Goal: Task Accomplishment & Management: Use online tool/utility

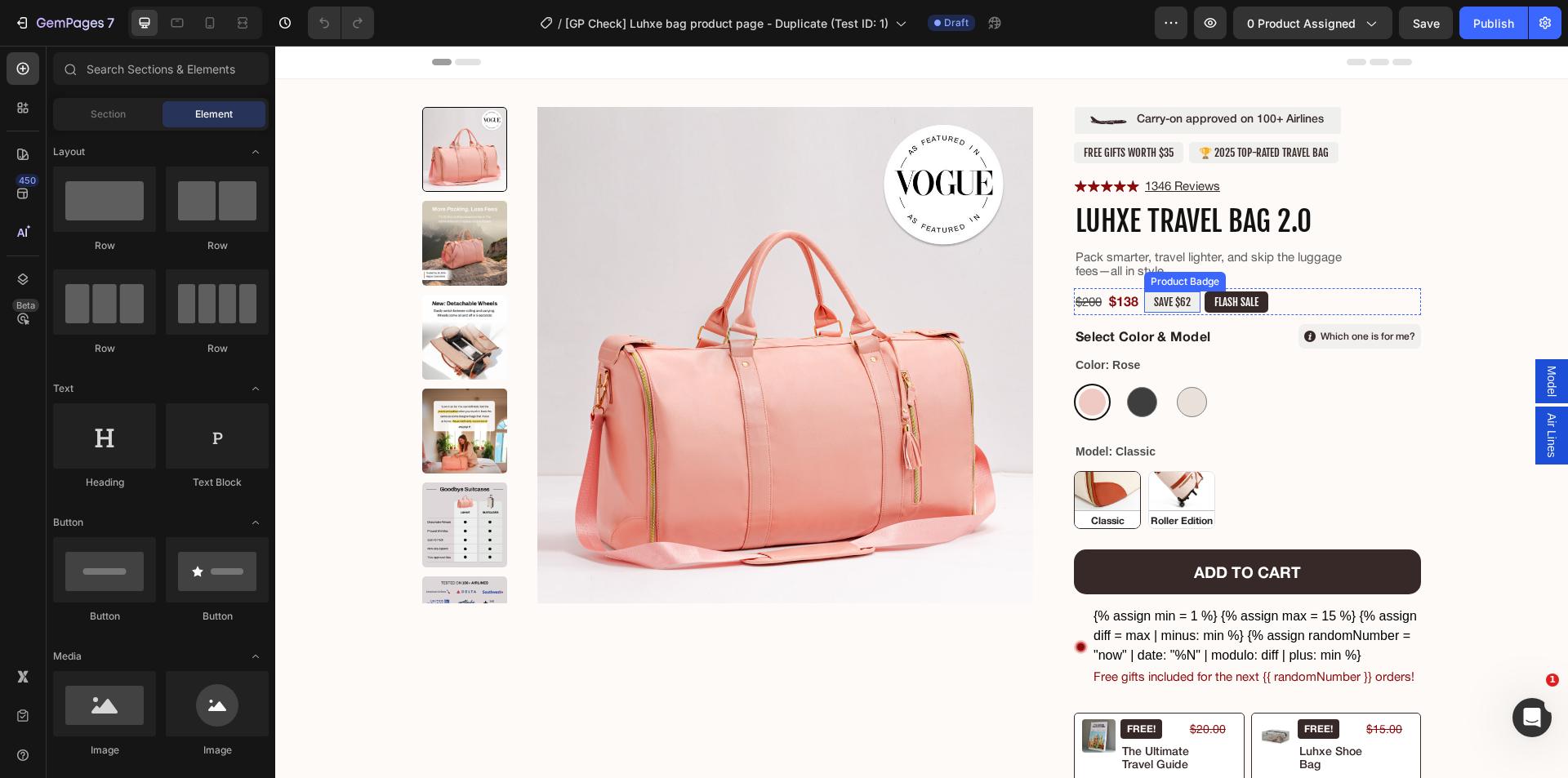
click at [1154, 300] on pre "SAVE $62" at bounding box center [1172, 302] width 56 height 21
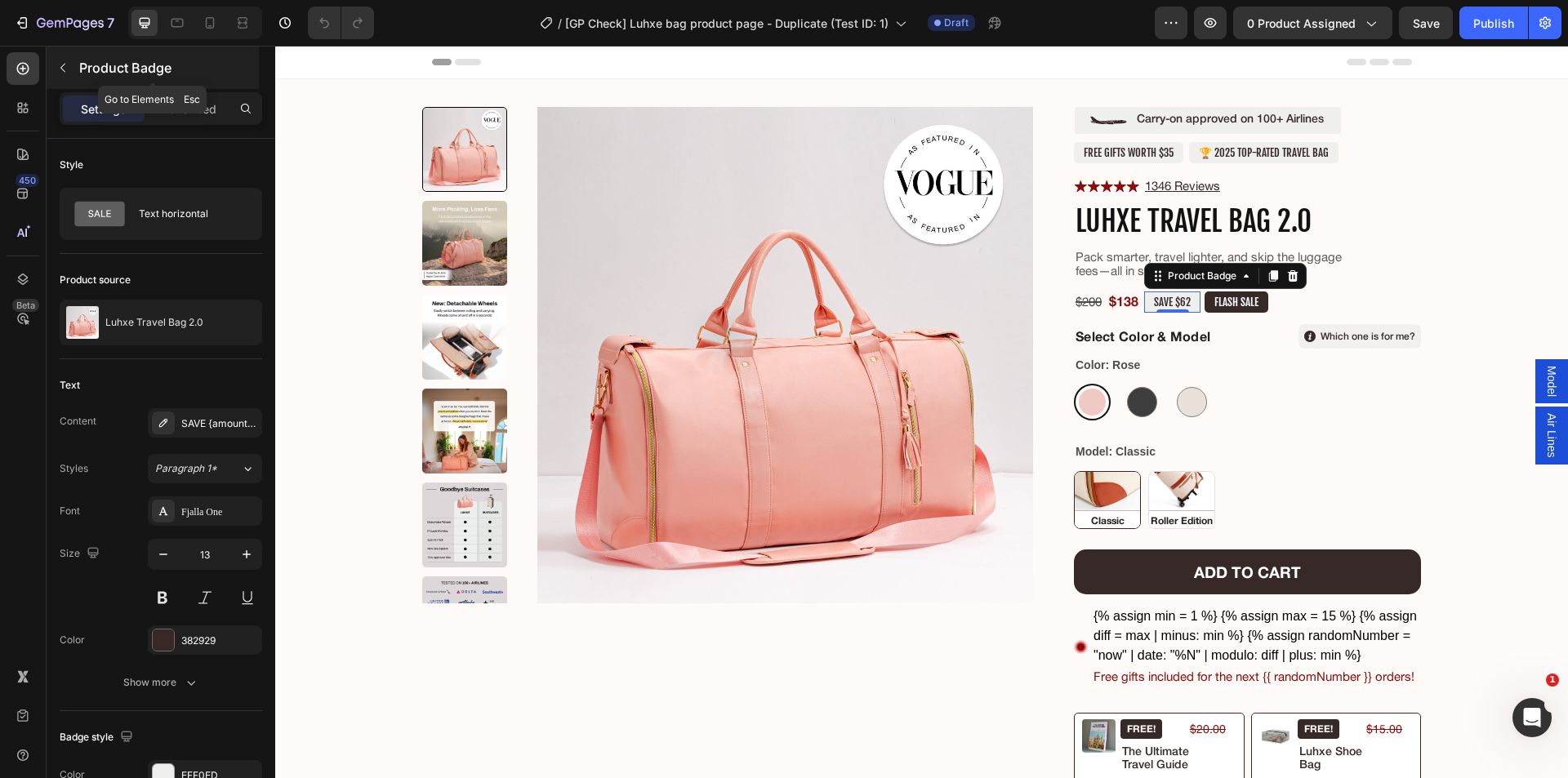
click at [56, 73] on icon "button" at bounding box center [62, 67] width 13 height 13
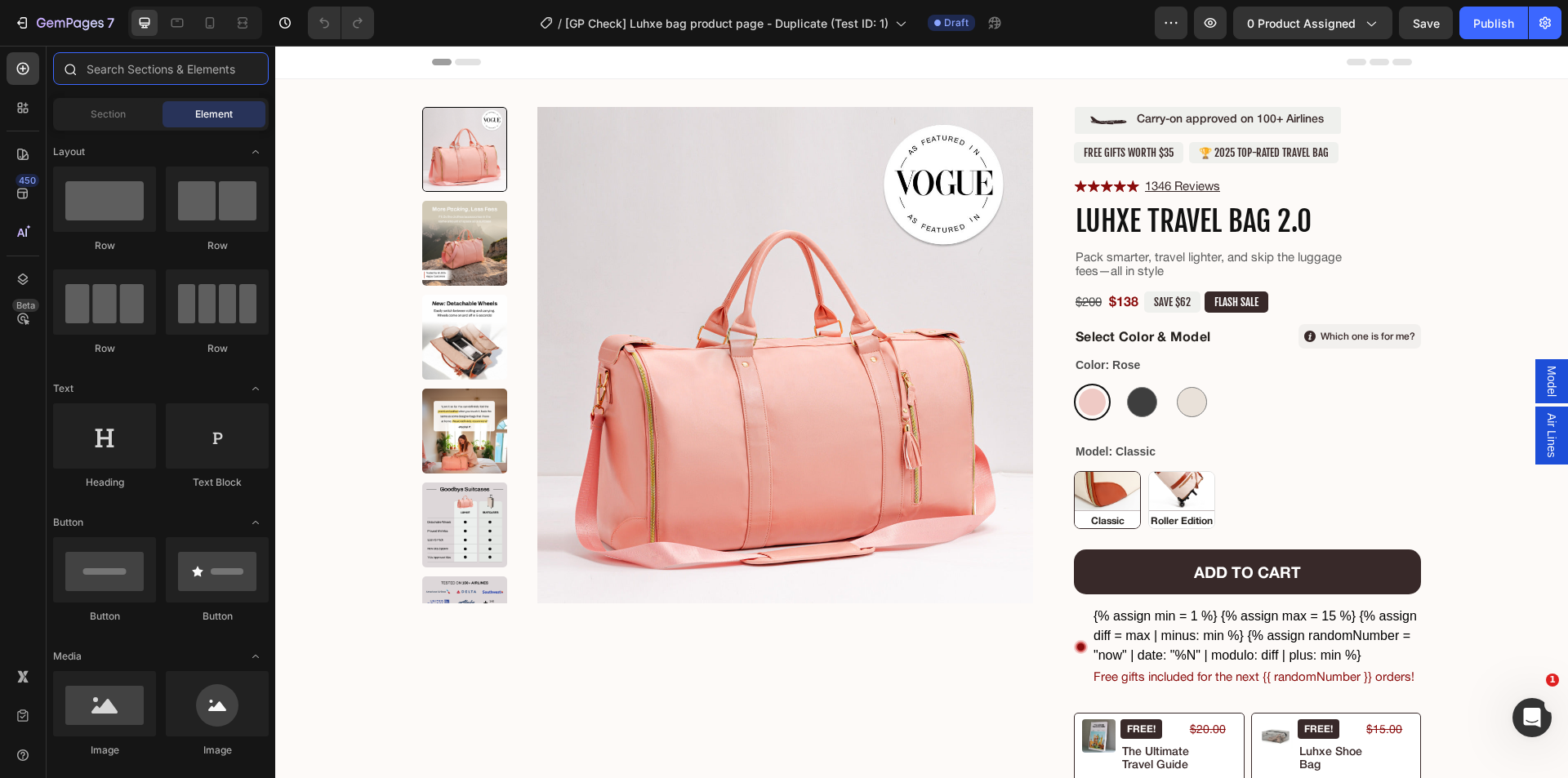
click at [170, 78] on input "text" at bounding box center [161, 69] width 216 height 33
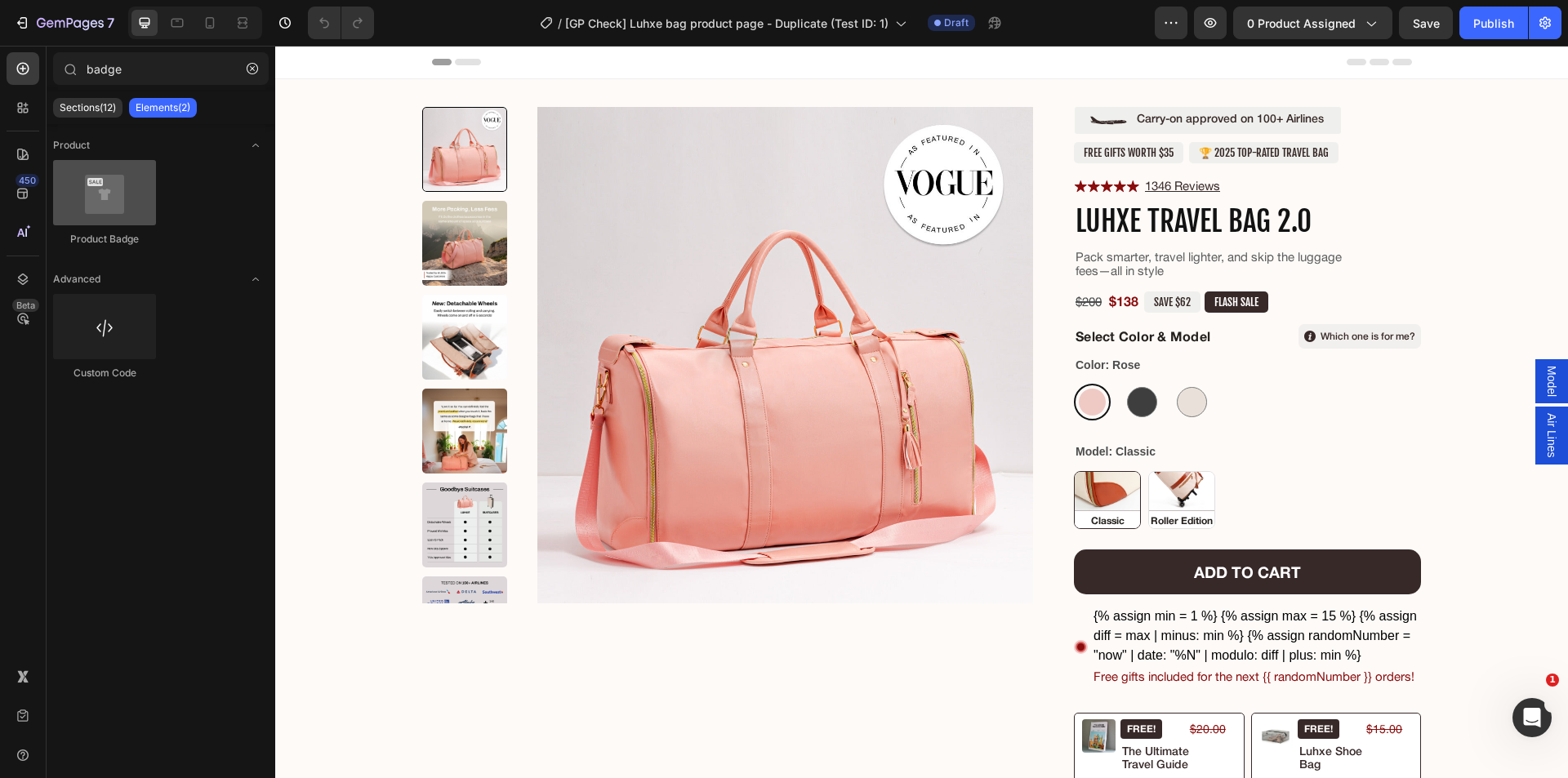
click at [79, 181] on div at bounding box center [105, 192] width 103 height 65
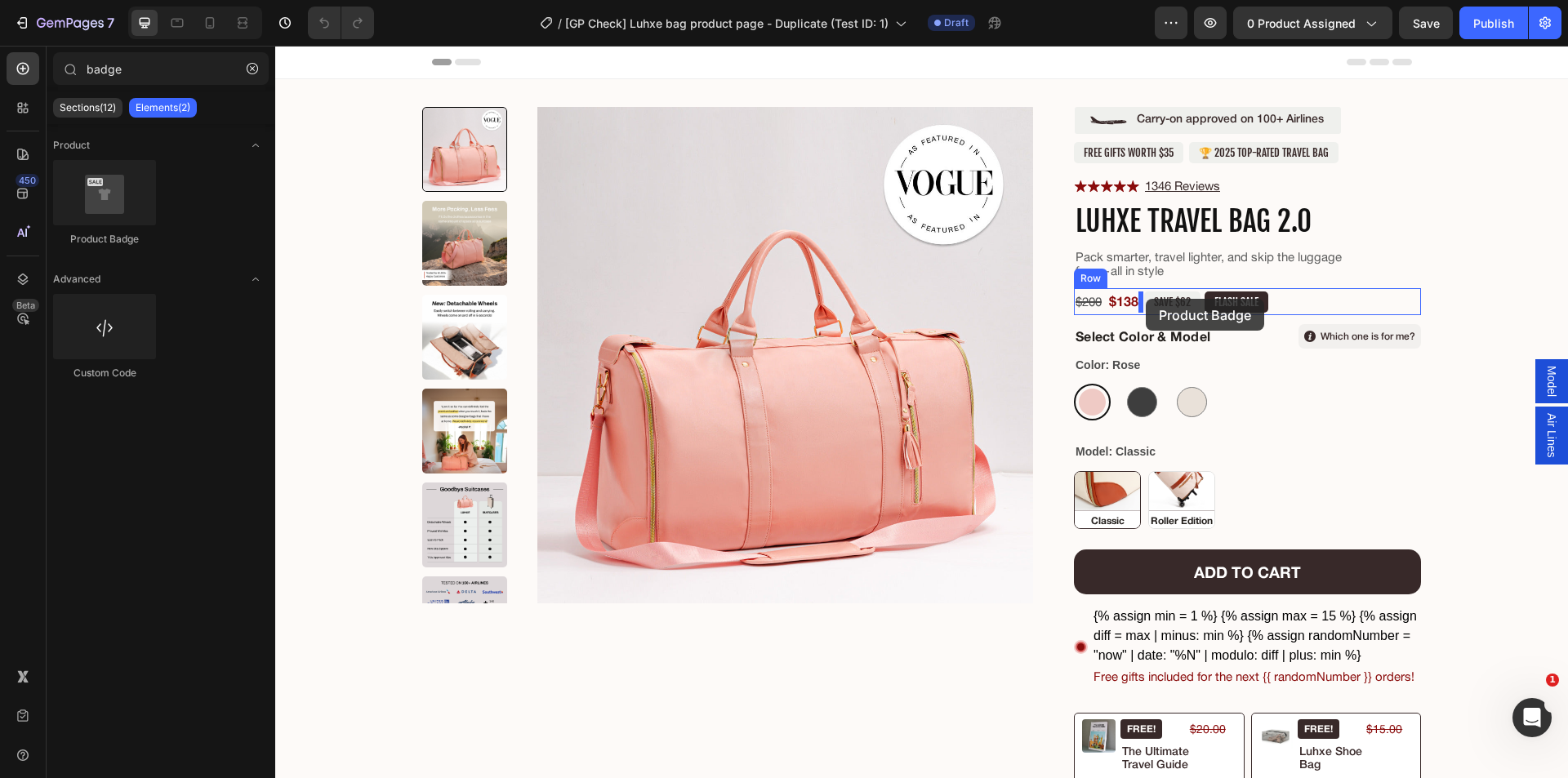
drag, startPoint x: 1109, startPoint y: 243, endPoint x: 1146, endPoint y: 299, distance: 67.1
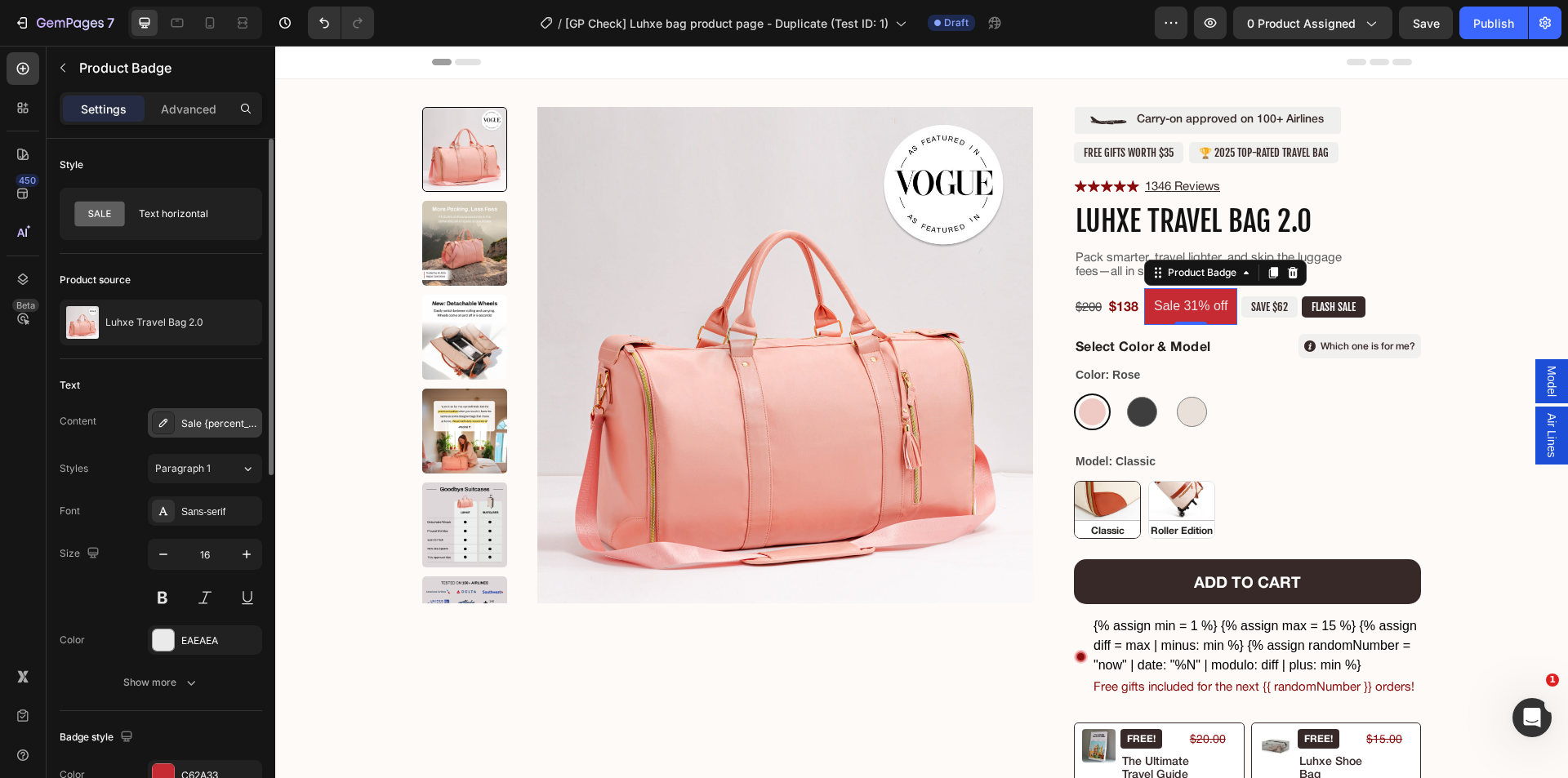
click at [199, 424] on div "Sale {percent_discount} off" at bounding box center [219, 423] width 77 height 15
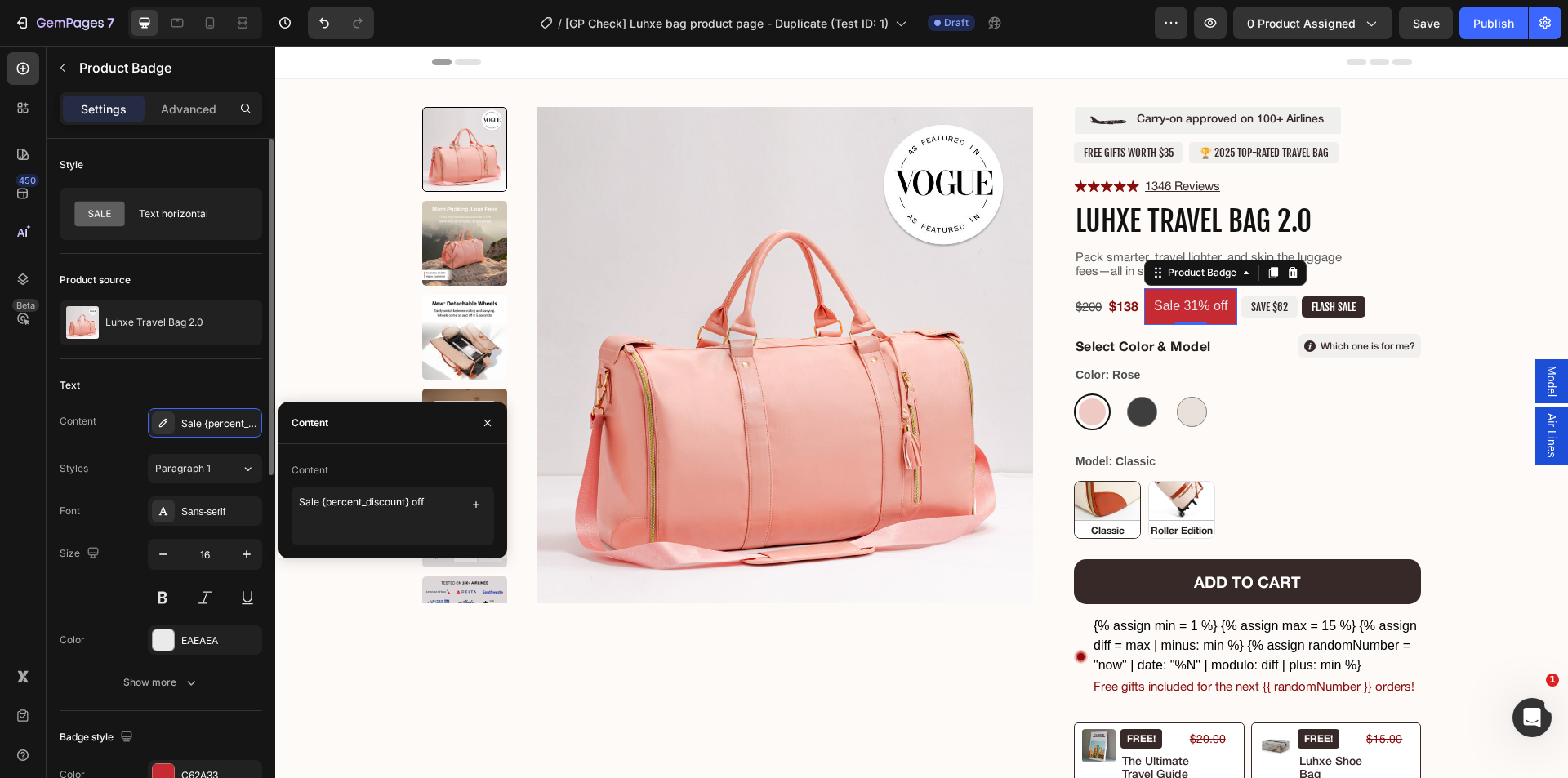
click at [169, 369] on div "Text Content Sale {percent_discount} off Styles Paragraph 1 Font Sans-serif Siz…" at bounding box center [160, 535] width 203 height 352
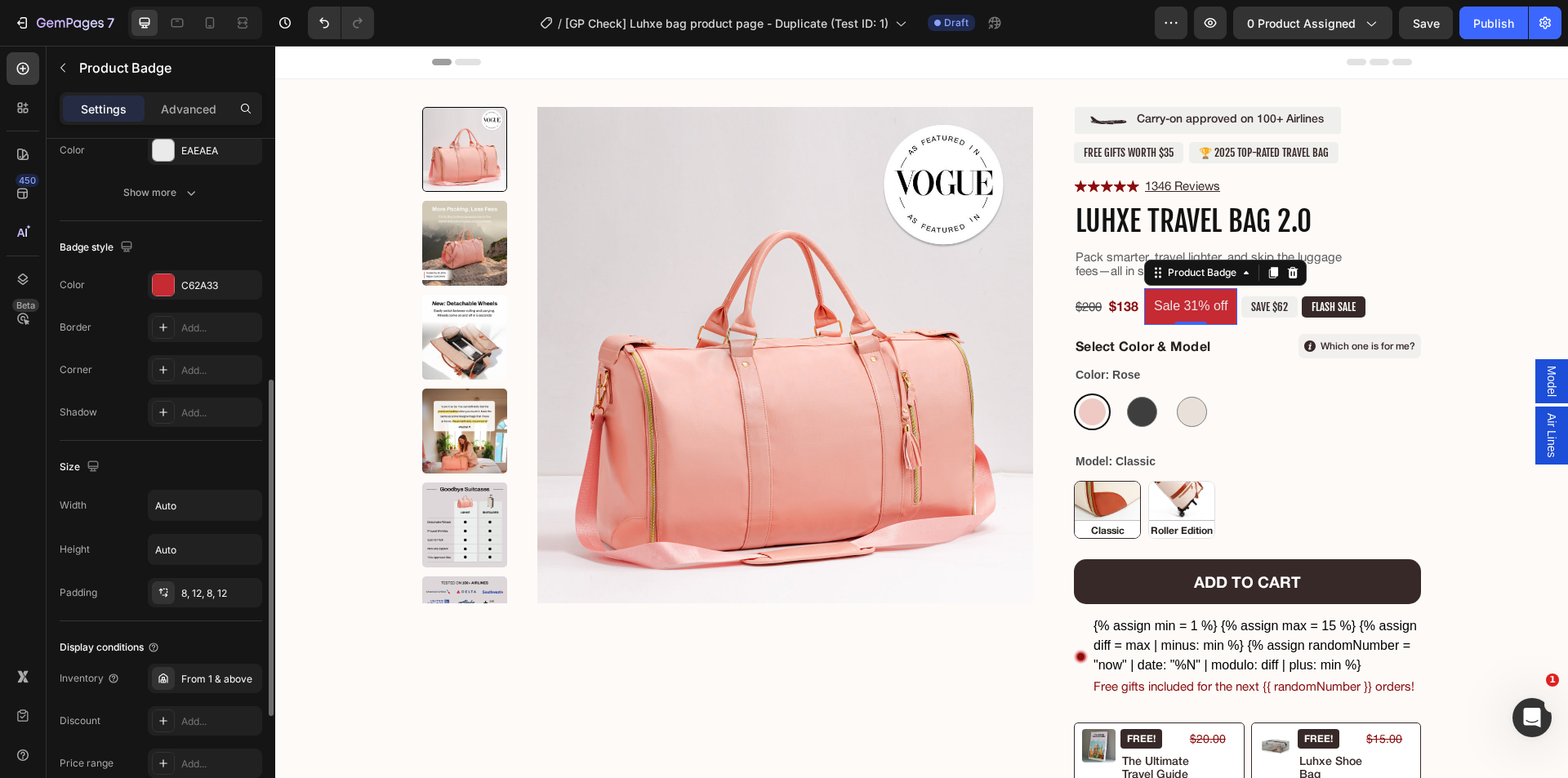
scroll to position [654, 0]
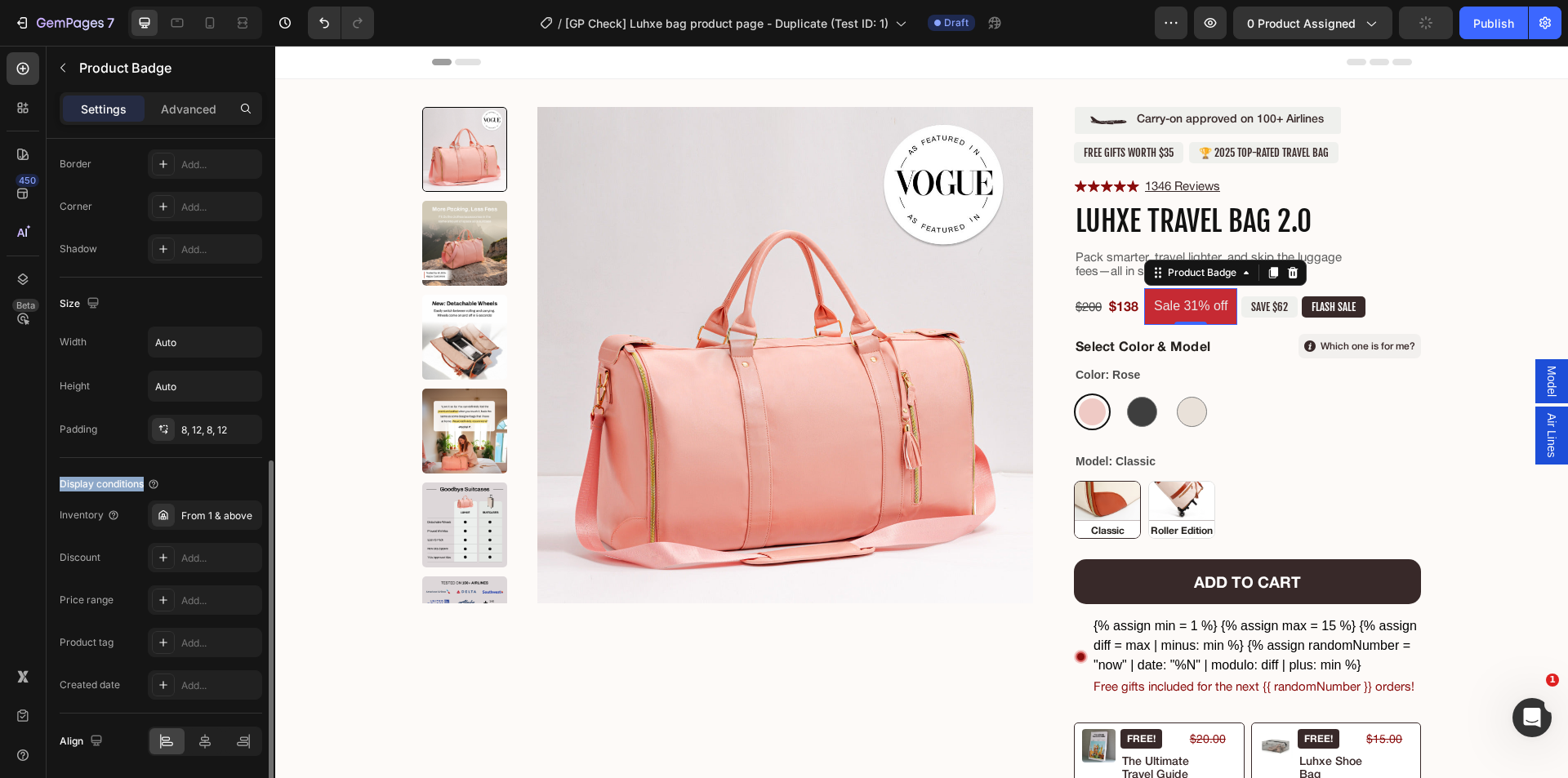
drag, startPoint x: 61, startPoint y: 481, endPoint x: 148, endPoint y: 480, distance: 87.0
click at [148, 480] on div "Display conditions" at bounding box center [109, 484] width 100 height 15
click at [208, 473] on div "Display conditions" at bounding box center [160, 484] width 203 height 26
click at [1270, 311] on pre "SAVE $62" at bounding box center [1269, 307] width 56 height 21
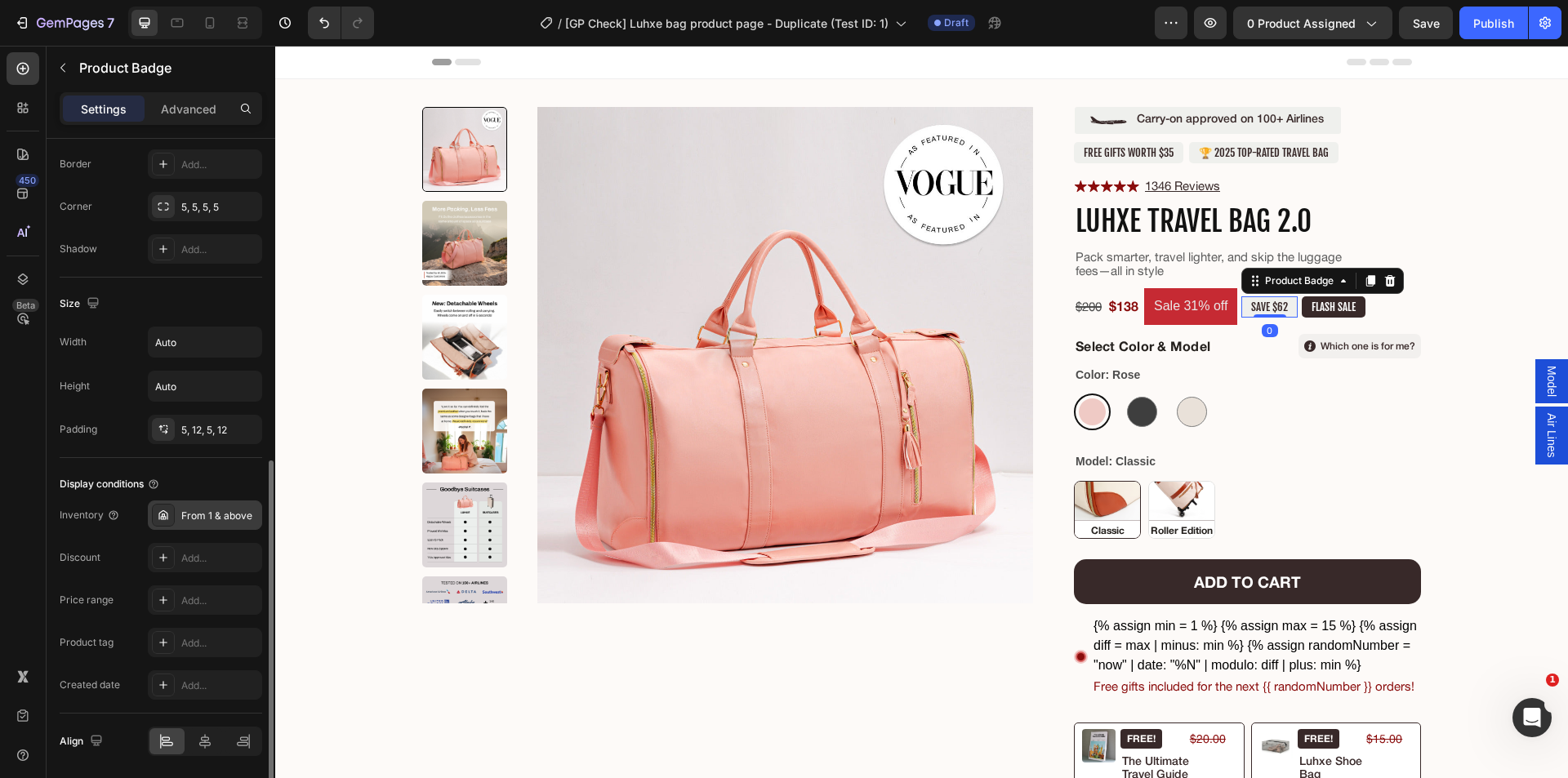
click at [201, 516] on div "From 1 & above" at bounding box center [219, 516] width 77 height 15
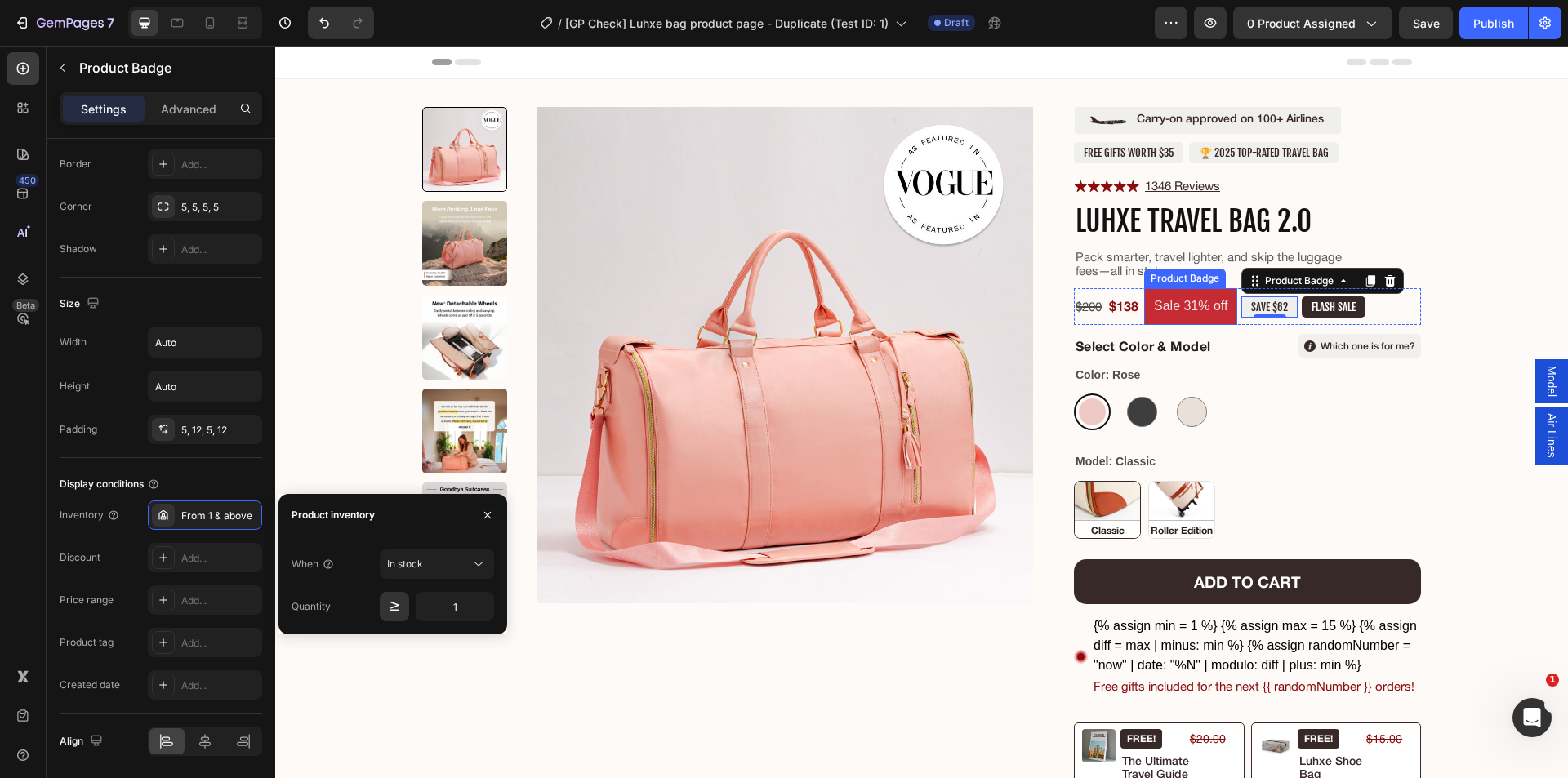
click at [1180, 296] on pre "Sale 31% off" at bounding box center [1190, 307] width 93 height 37
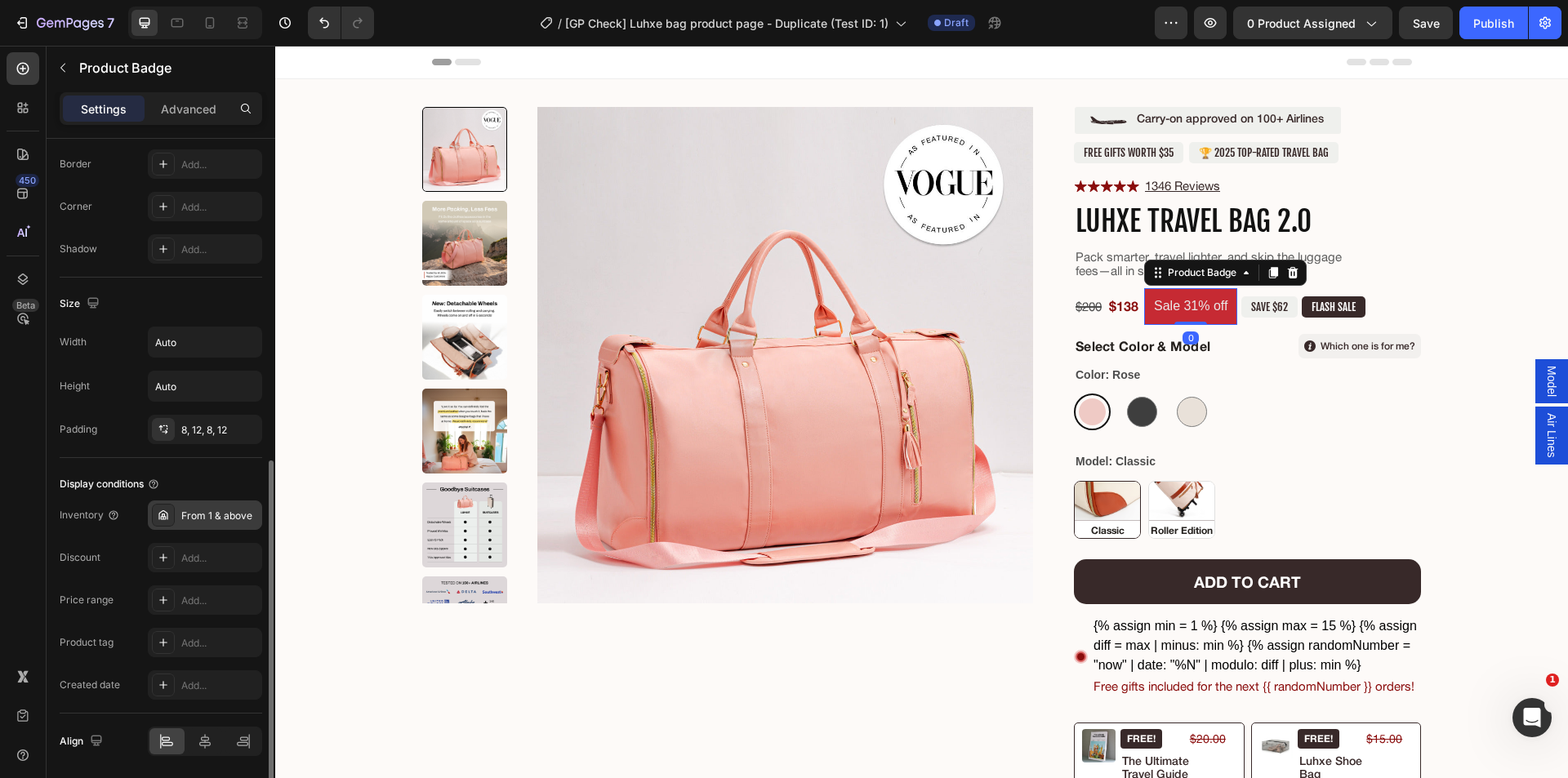
click at [187, 516] on div "From 1 & above" at bounding box center [219, 516] width 77 height 15
click at [1487, 28] on div "Publish" at bounding box center [1493, 23] width 41 height 17
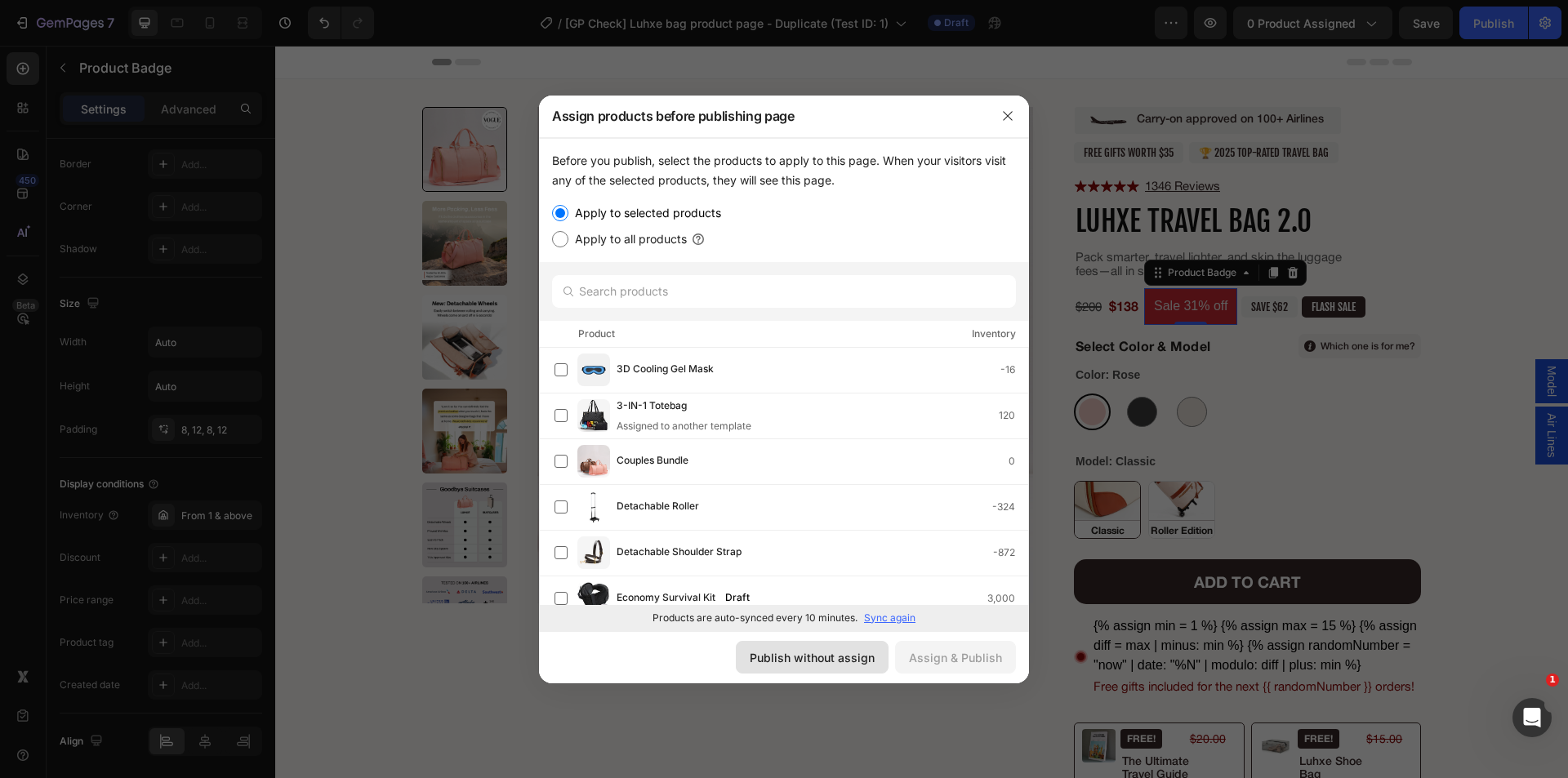
click at [818, 656] on div "Publish without assign" at bounding box center [812, 659] width 125 height 17
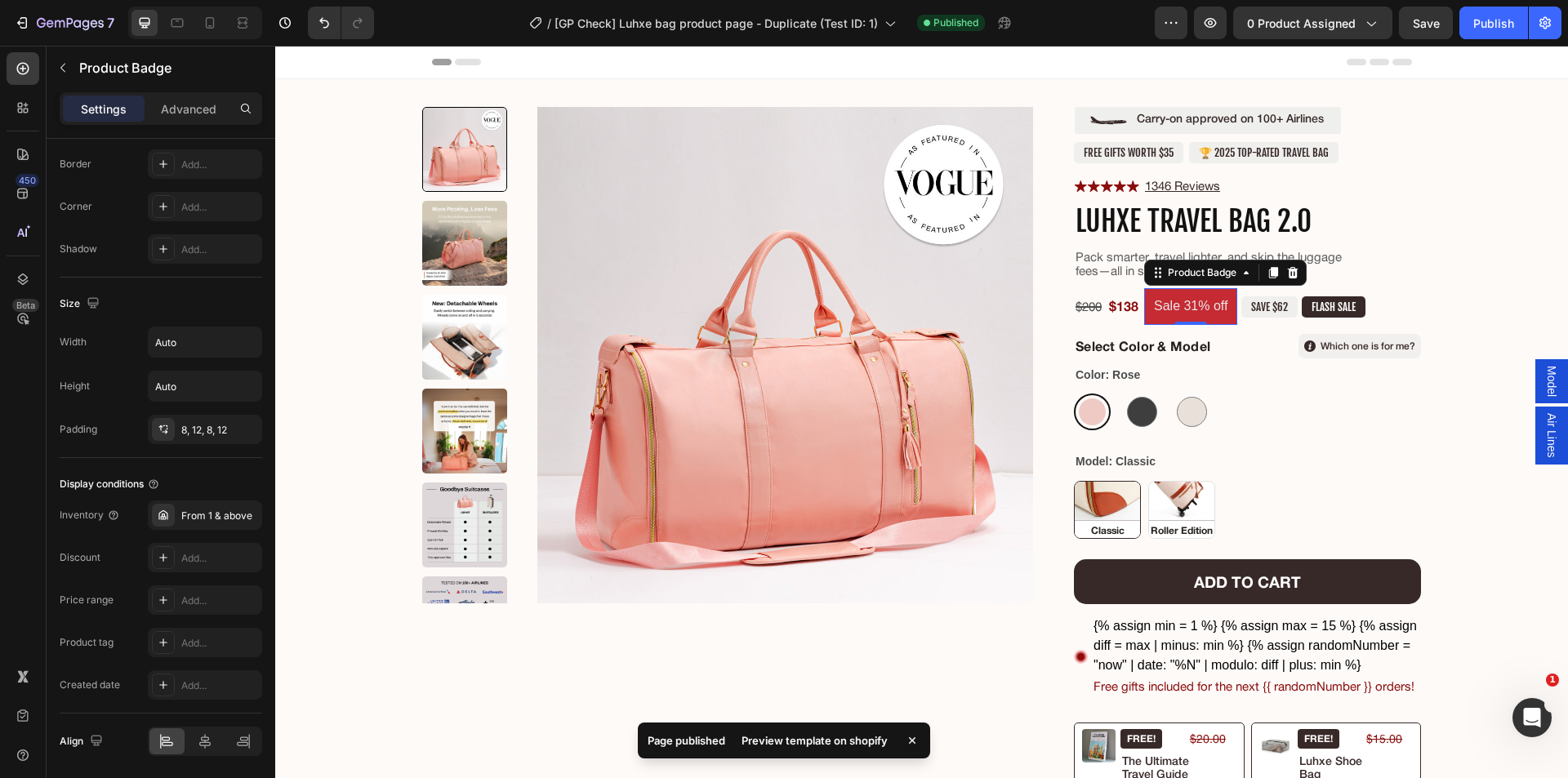
click at [839, 736] on div "Preview template on shopify" at bounding box center [814, 741] width 166 height 23
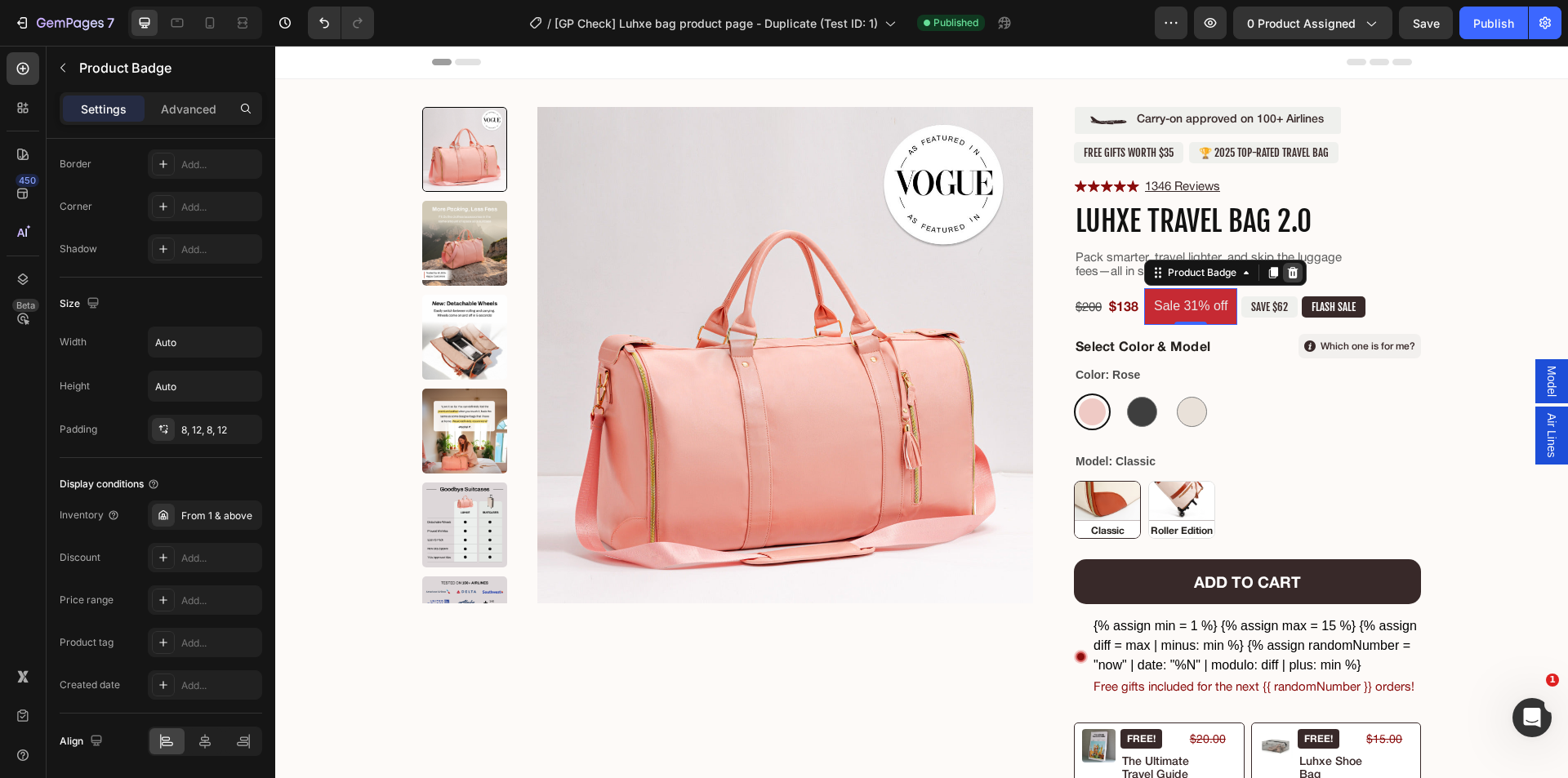
click at [1286, 266] on icon at bounding box center [1291, 272] width 13 height 13
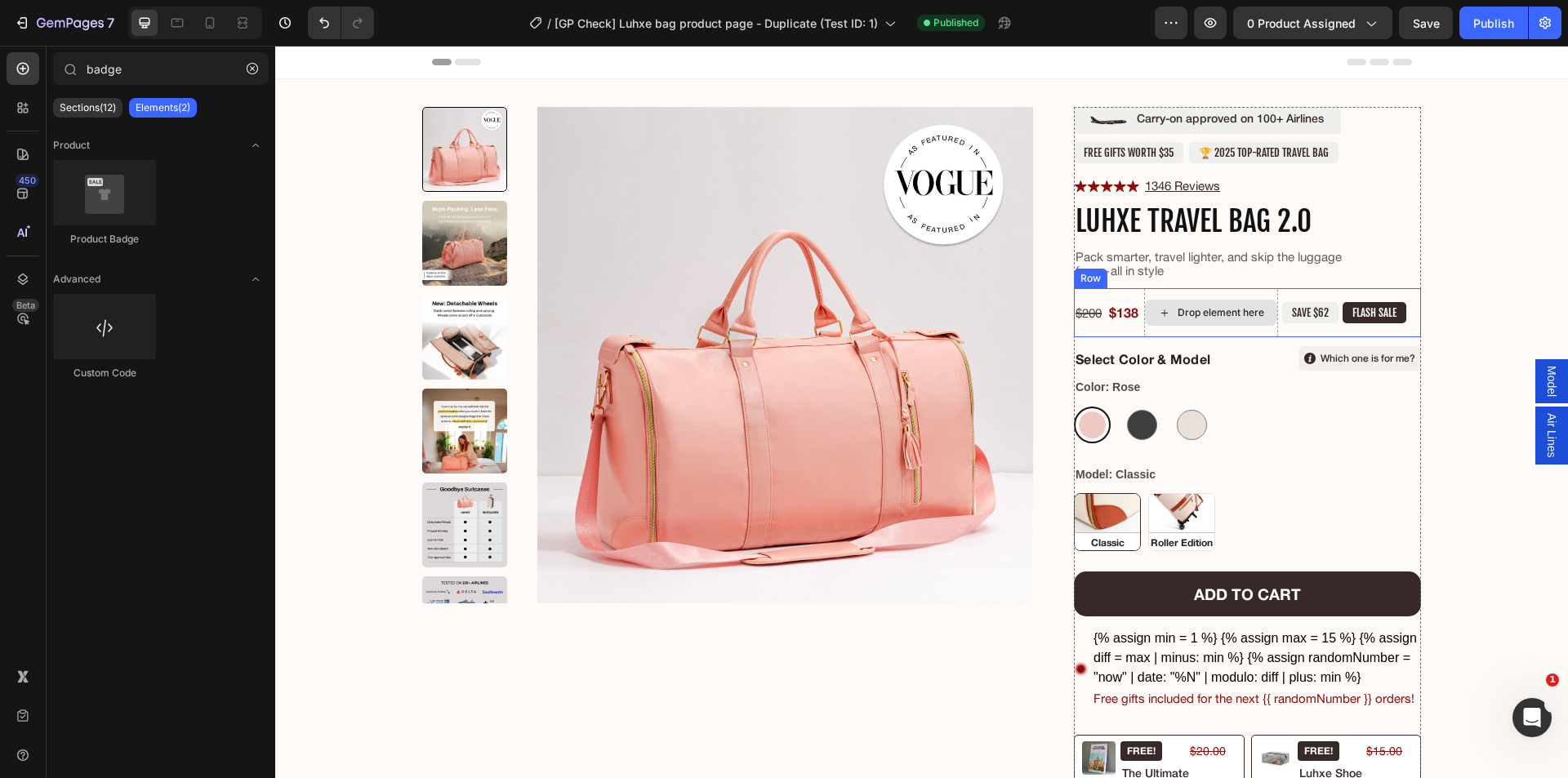
click at [1222, 306] on div "Drop element here" at bounding box center [1220, 312] width 86 height 13
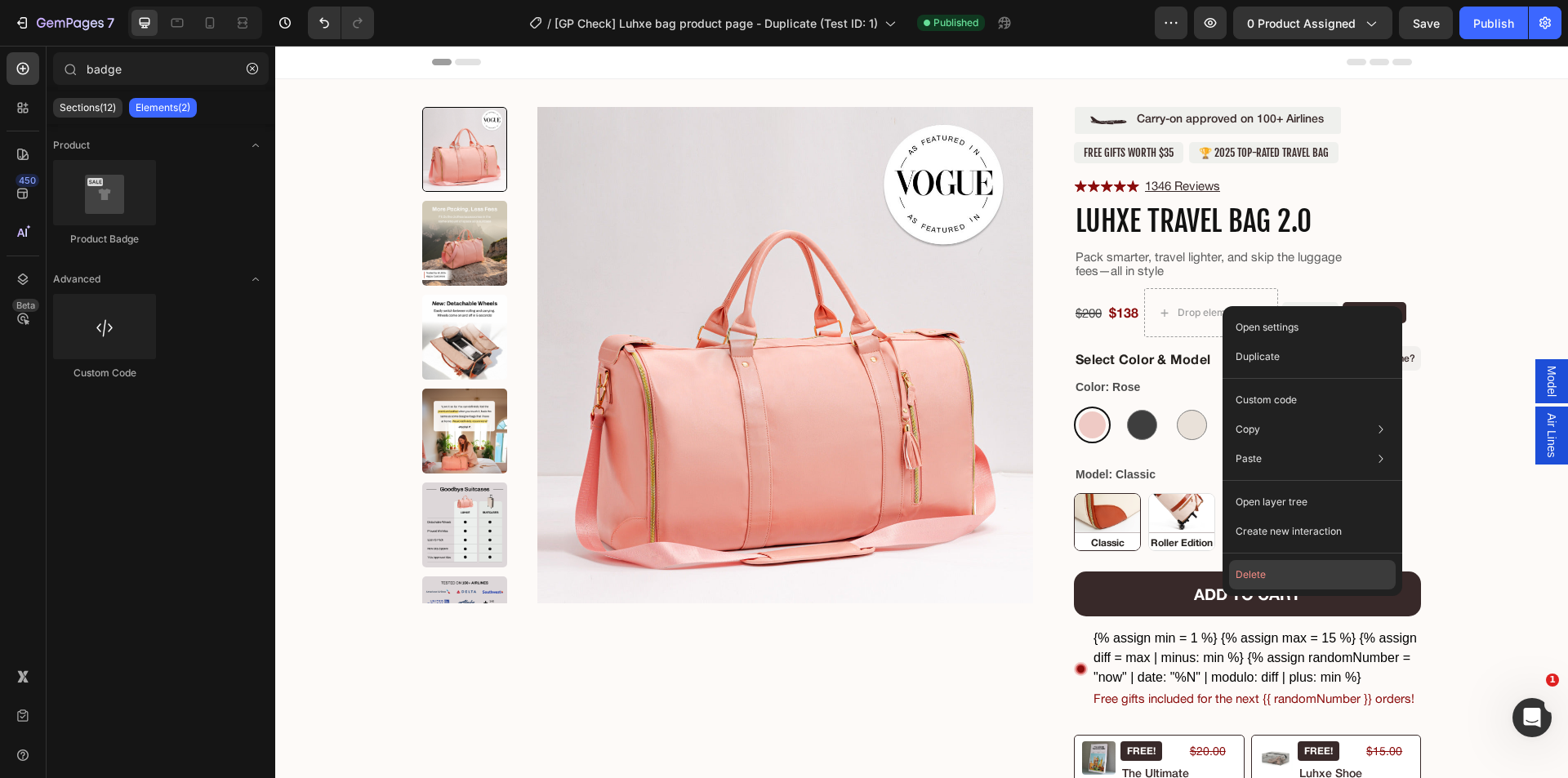
click at [1250, 573] on button "Delete" at bounding box center [1313, 575] width 167 height 29
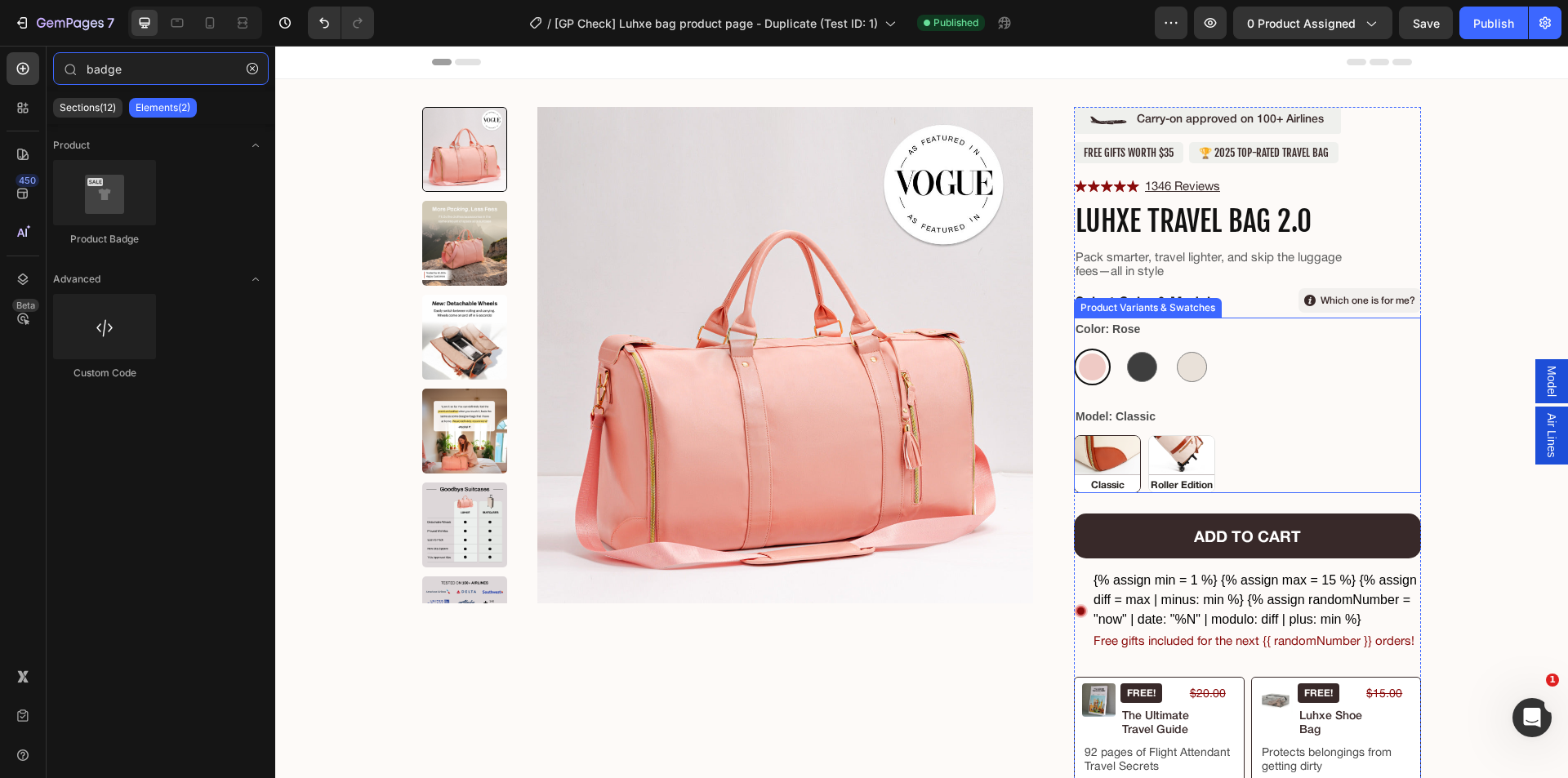
type input "badg"
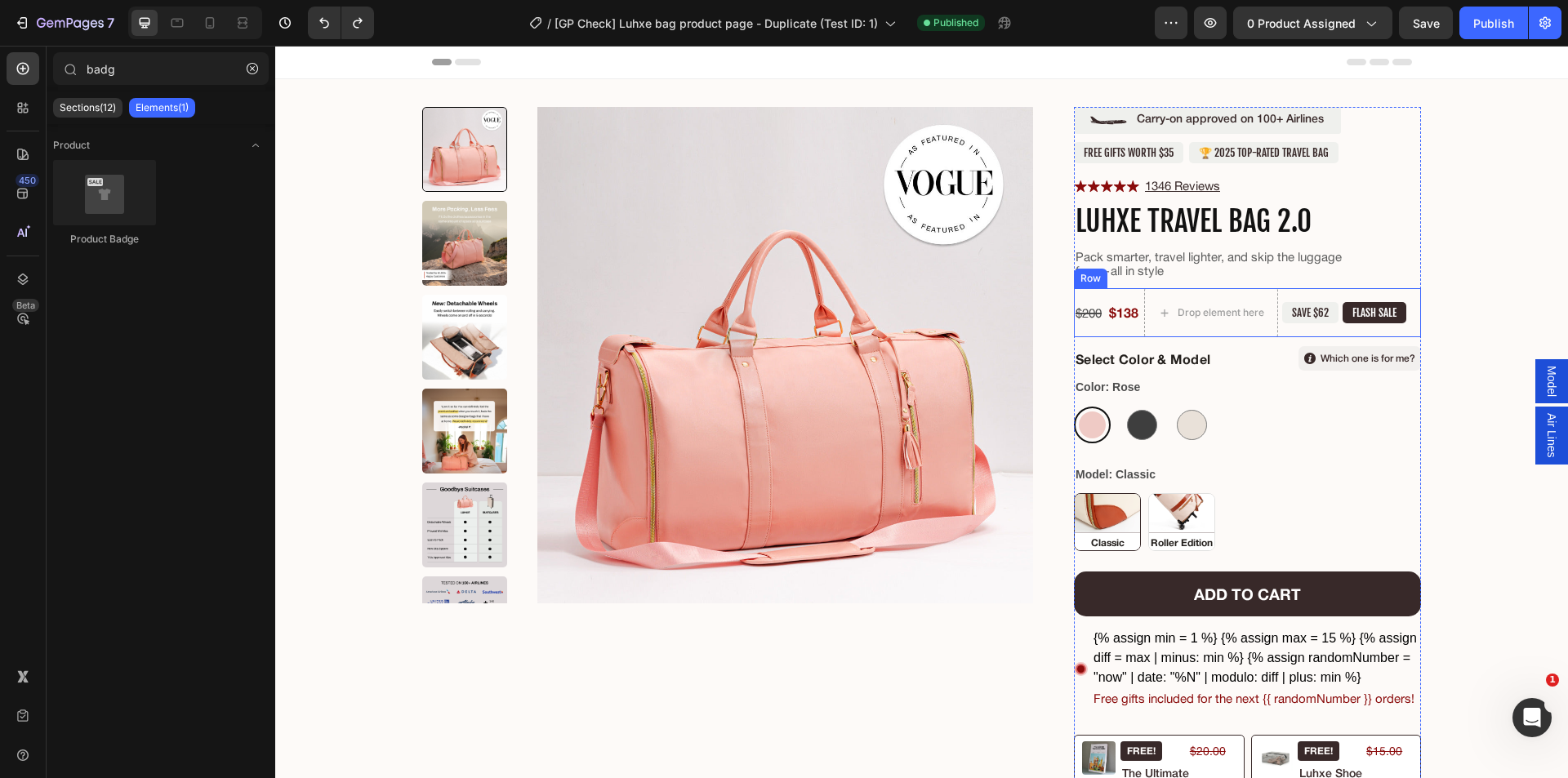
click at [1383, 292] on div "FLASH SALE Text Block" at bounding box center [1374, 313] width 64 height 49
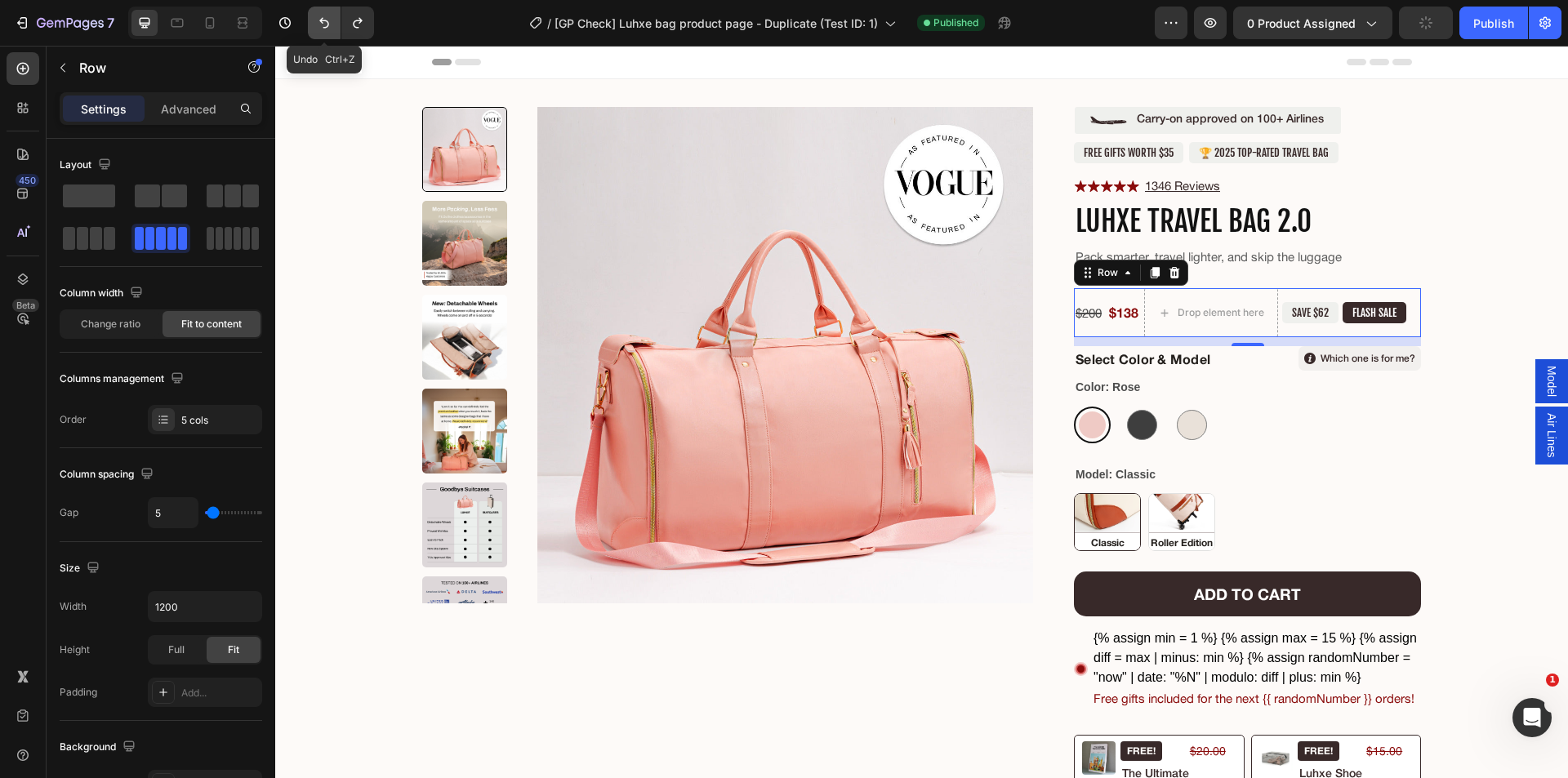
click at [321, 18] on icon "Undo/Redo" at bounding box center [324, 22] width 10 height 11
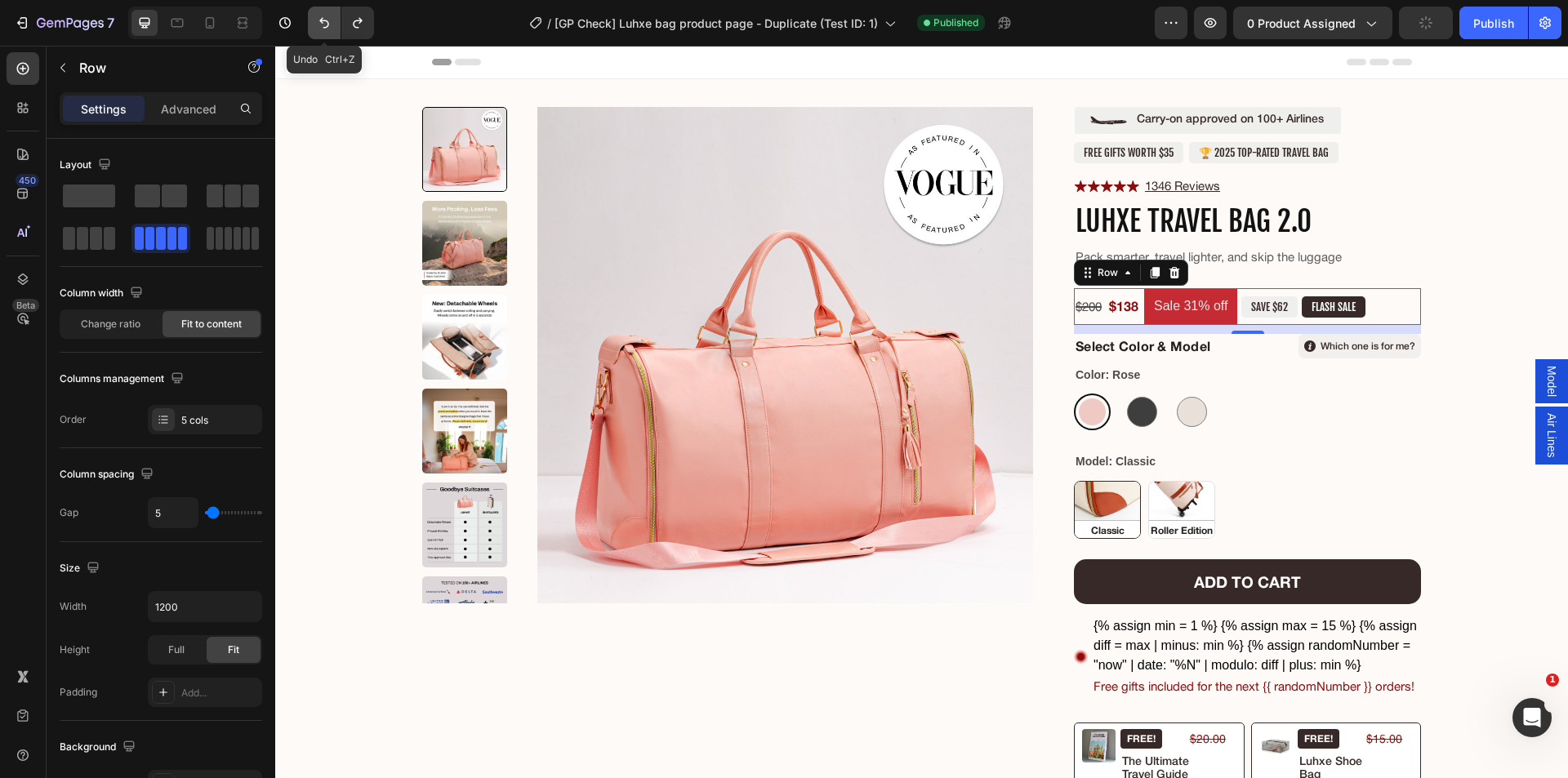
click at [321, 18] on icon "Undo/Redo" at bounding box center [324, 22] width 10 height 11
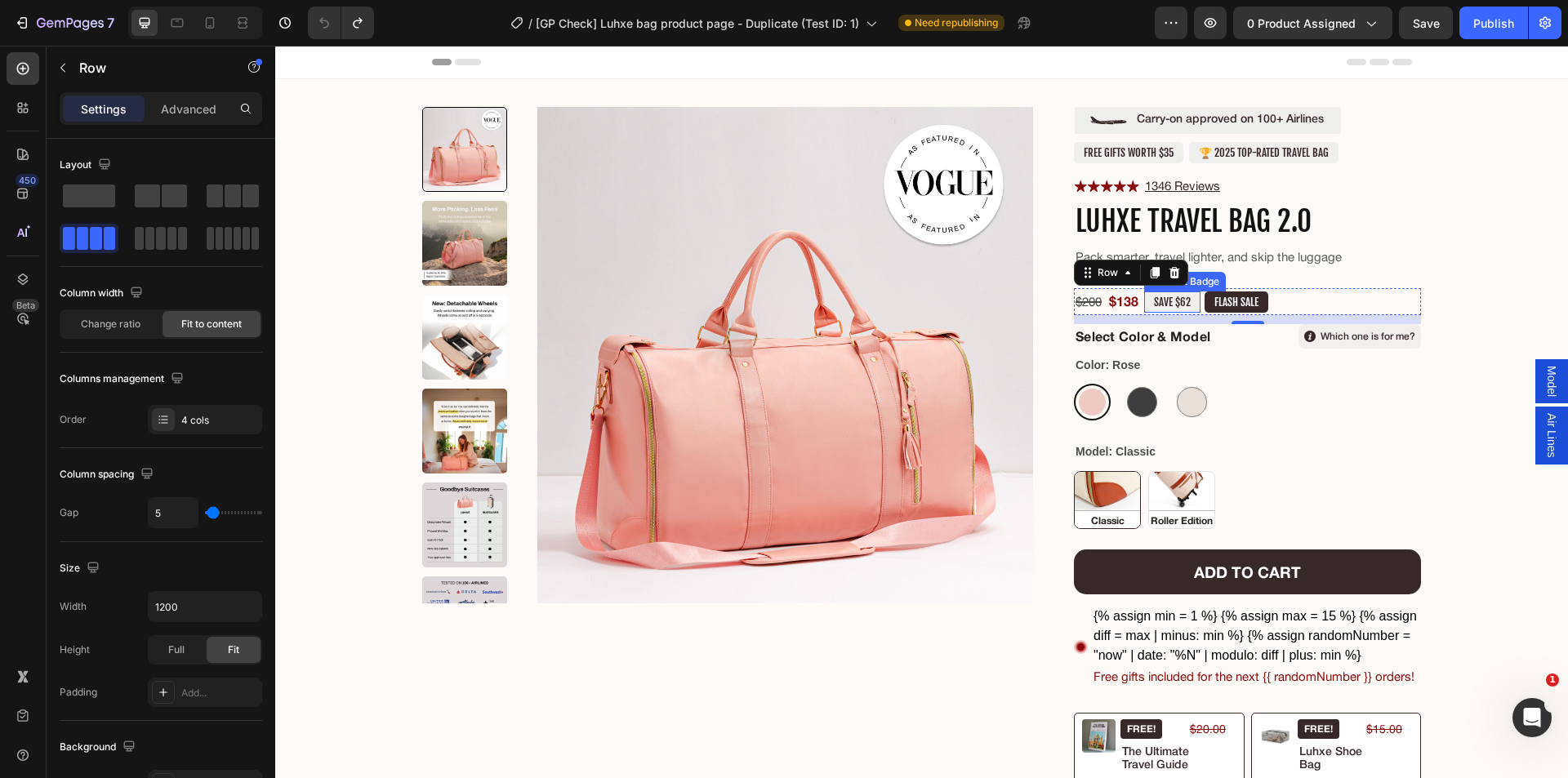
click at [1152, 300] on pre "SAVE $62" at bounding box center [1172, 302] width 56 height 21
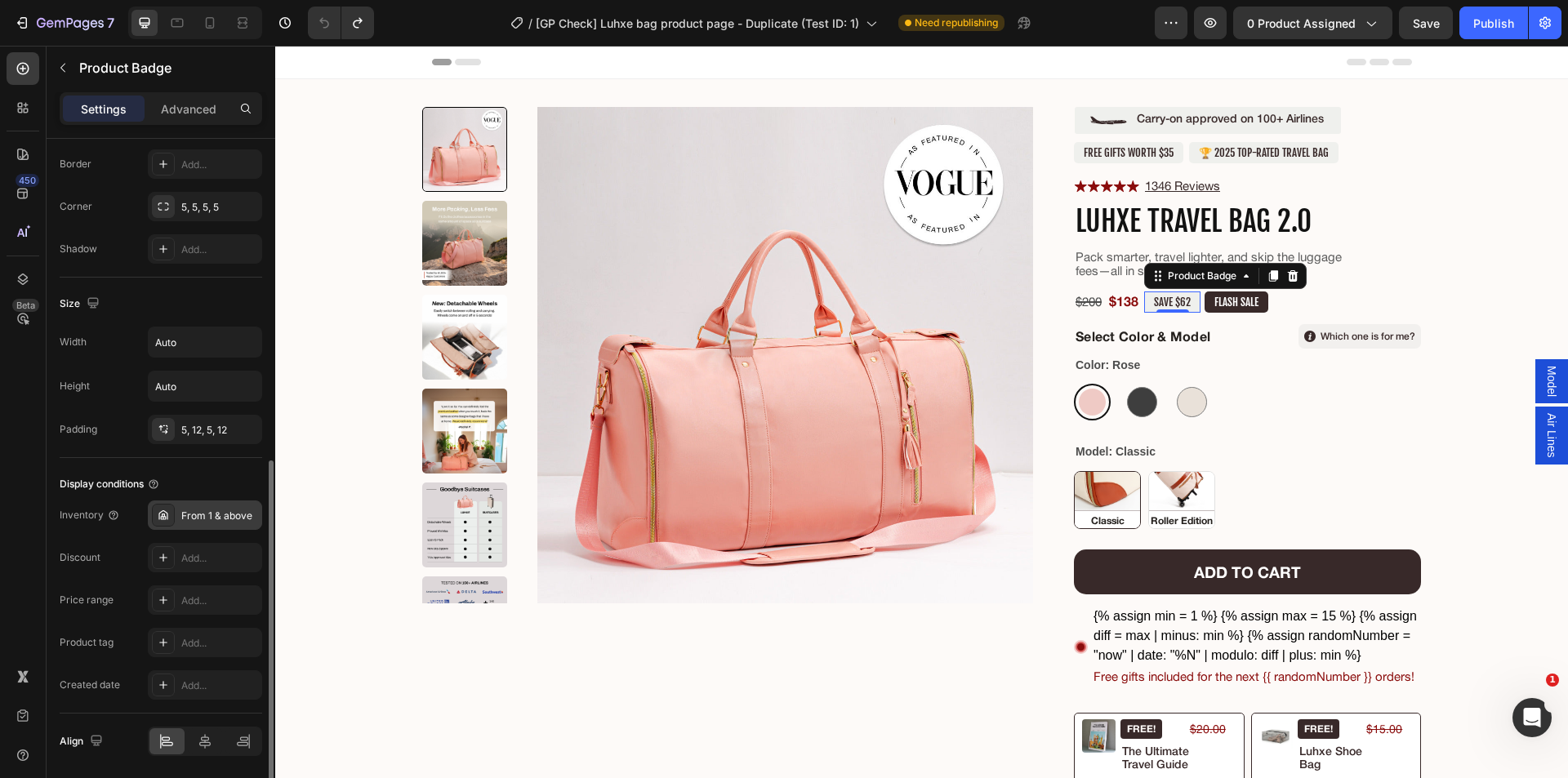
click at [215, 514] on div "From 1 & above" at bounding box center [219, 516] width 77 height 15
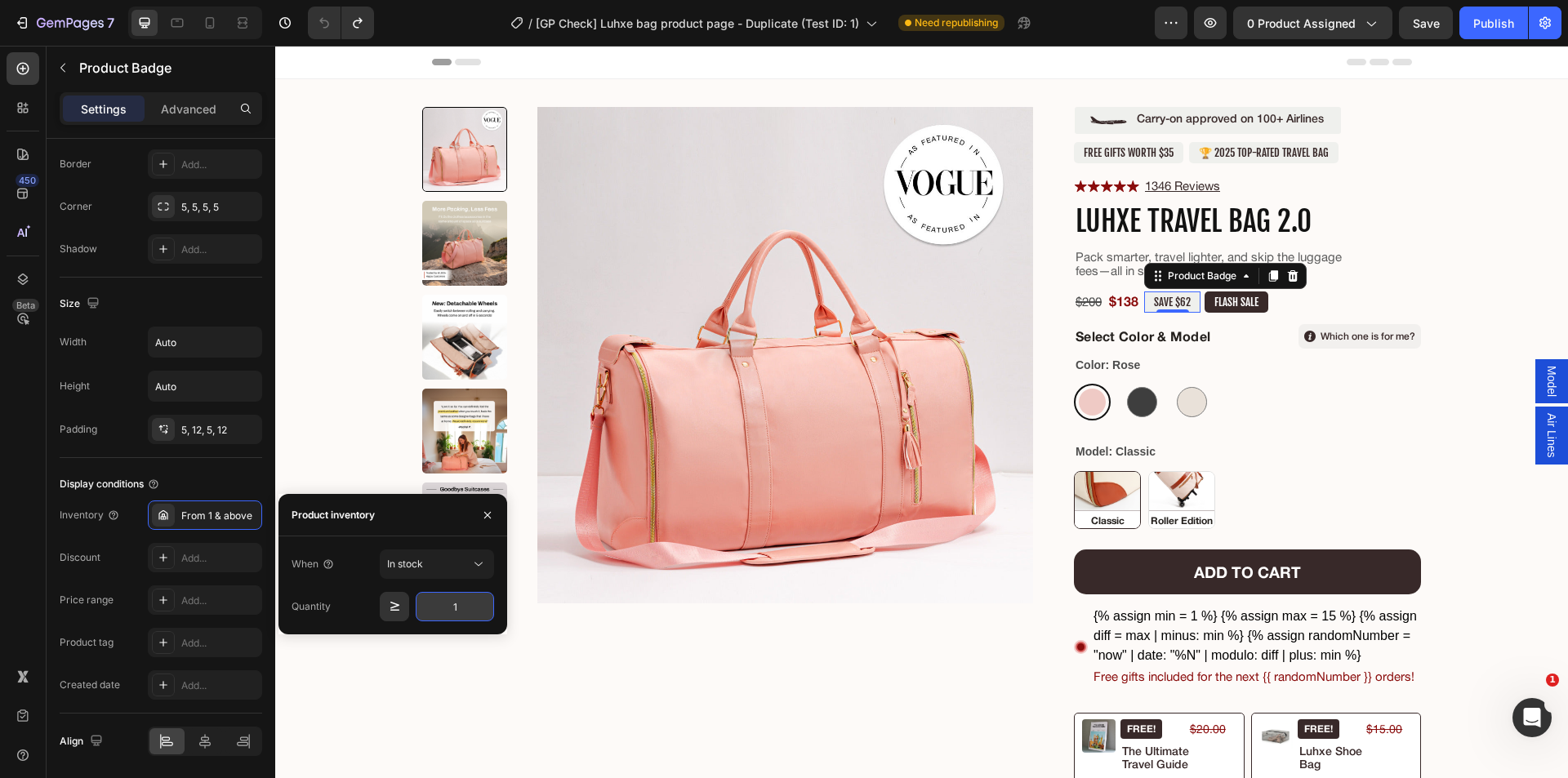
click at [467, 610] on input "1" at bounding box center [454, 607] width 79 height 29
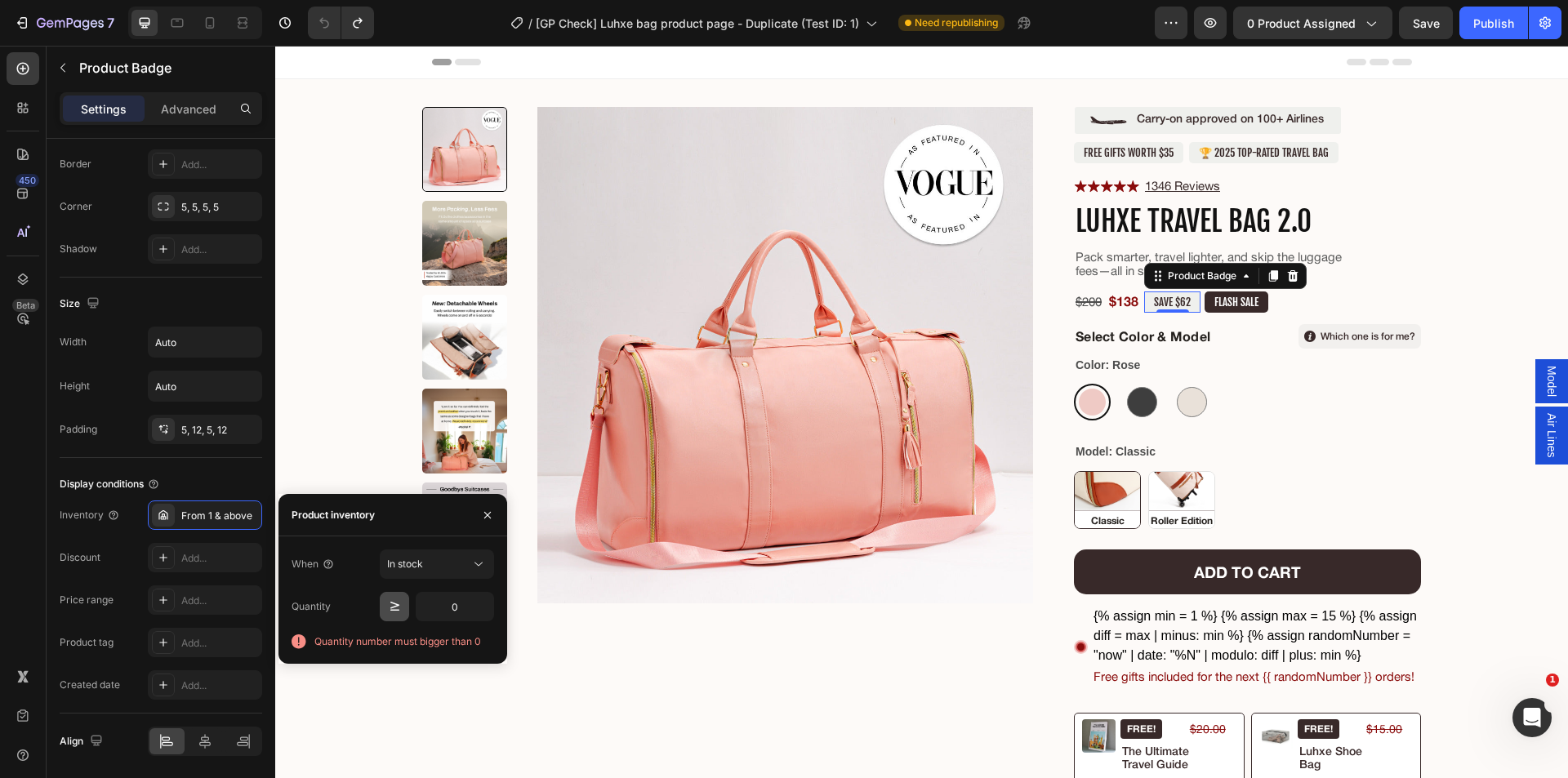
click at [392, 606] on icon "button" at bounding box center [394, 606] width 17 height 17
type input "1"
click at [347, 594] on div "Quantity 1" at bounding box center [392, 607] width 203 height 29
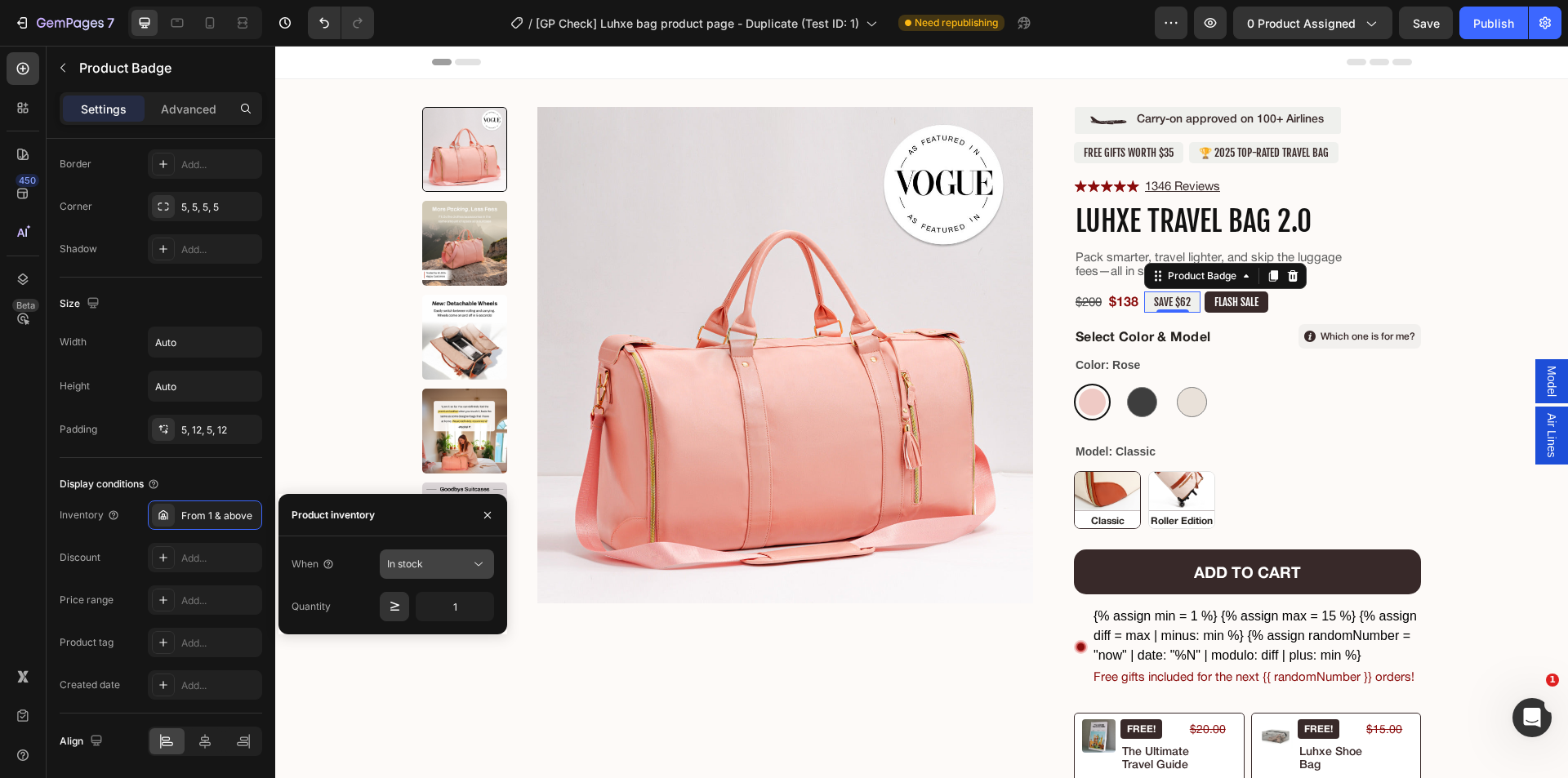
click at [423, 569] on div "In stock" at bounding box center [429, 563] width 83 height 15
click at [396, 630] on span "Out of stock" at bounding box center [415, 635] width 55 height 15
click at [432, 564] on span "Out of stock" at bounding box center [415, 563] width 55 height 13
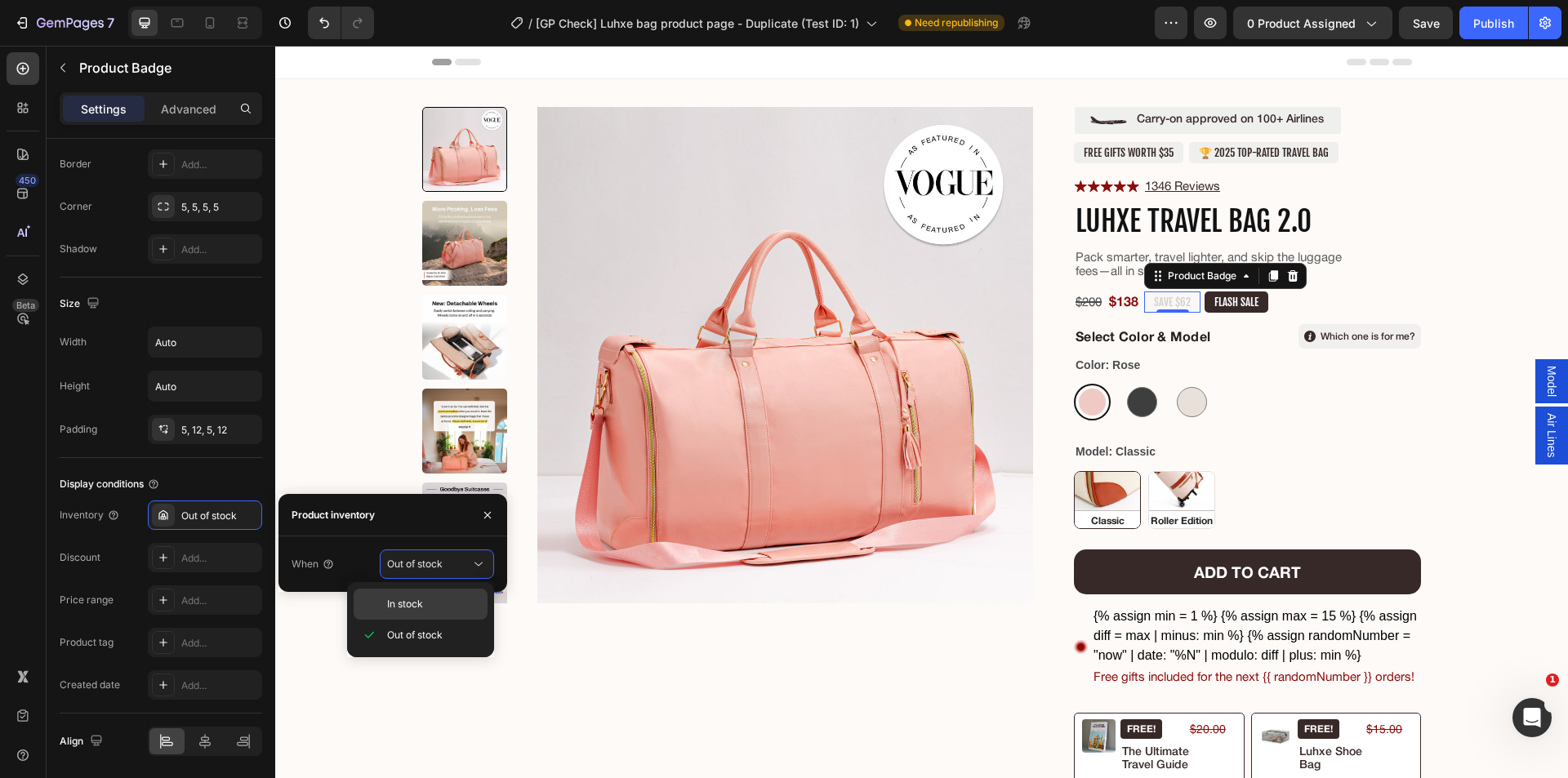
click at [410, 604] on span "In stock" at bounding box center [405, 604] width 36 height 15
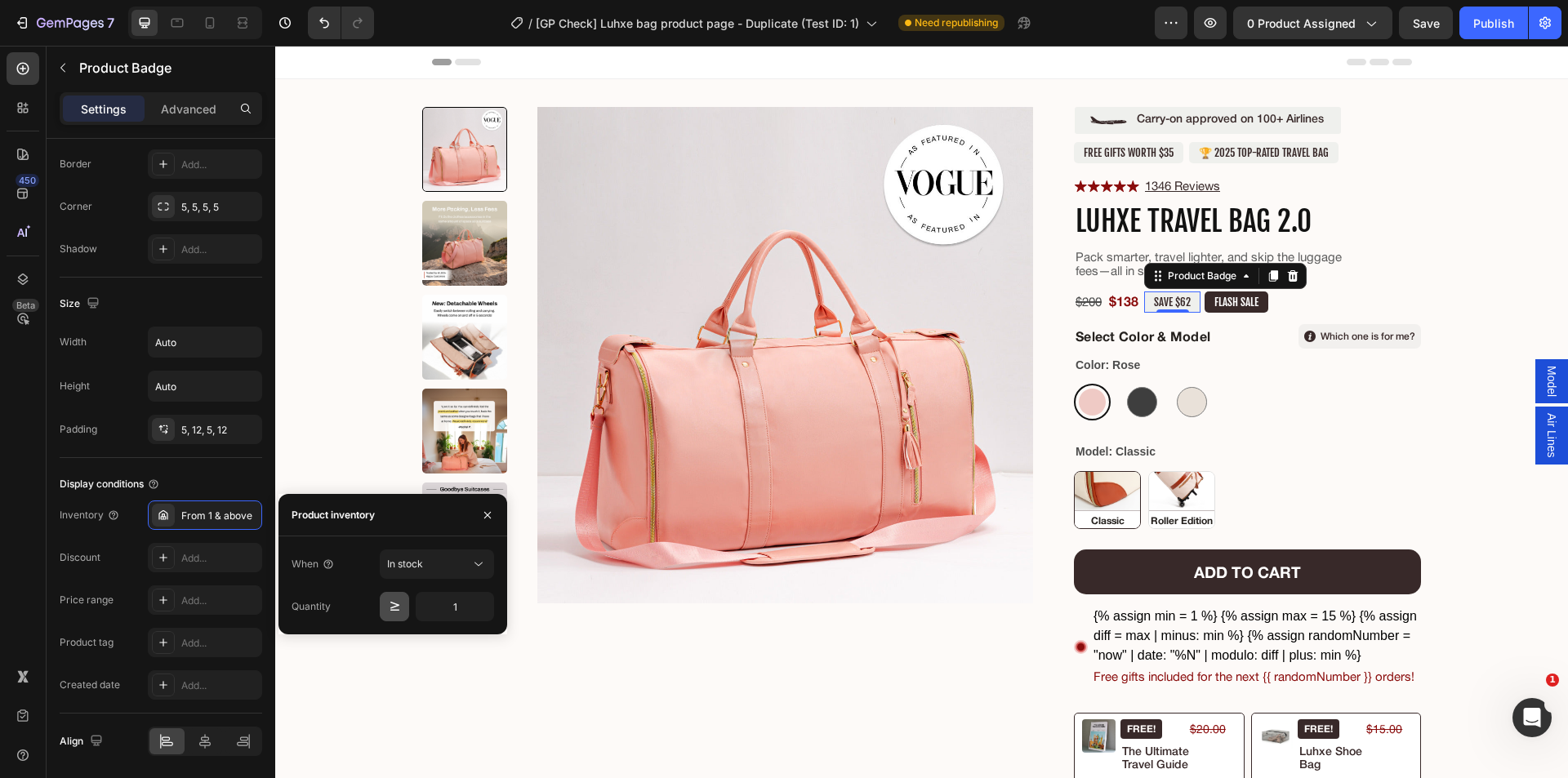
click at [394, 605] on icon "button" at bounding box center [394, 606] width 17 height 17
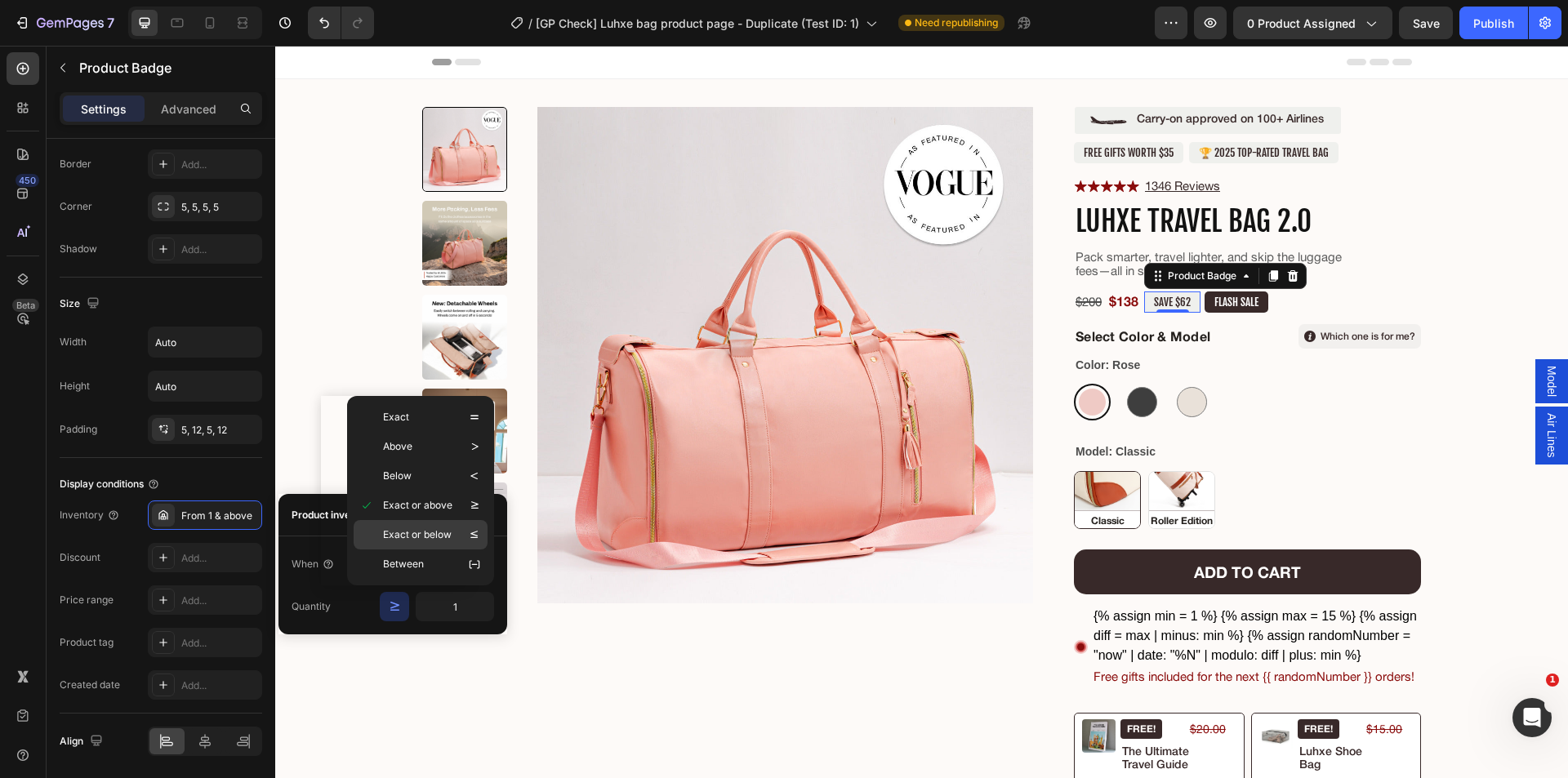
click at [437, 538] on p "Exact or below" at bounding box center [417, 534] width 69 height 17
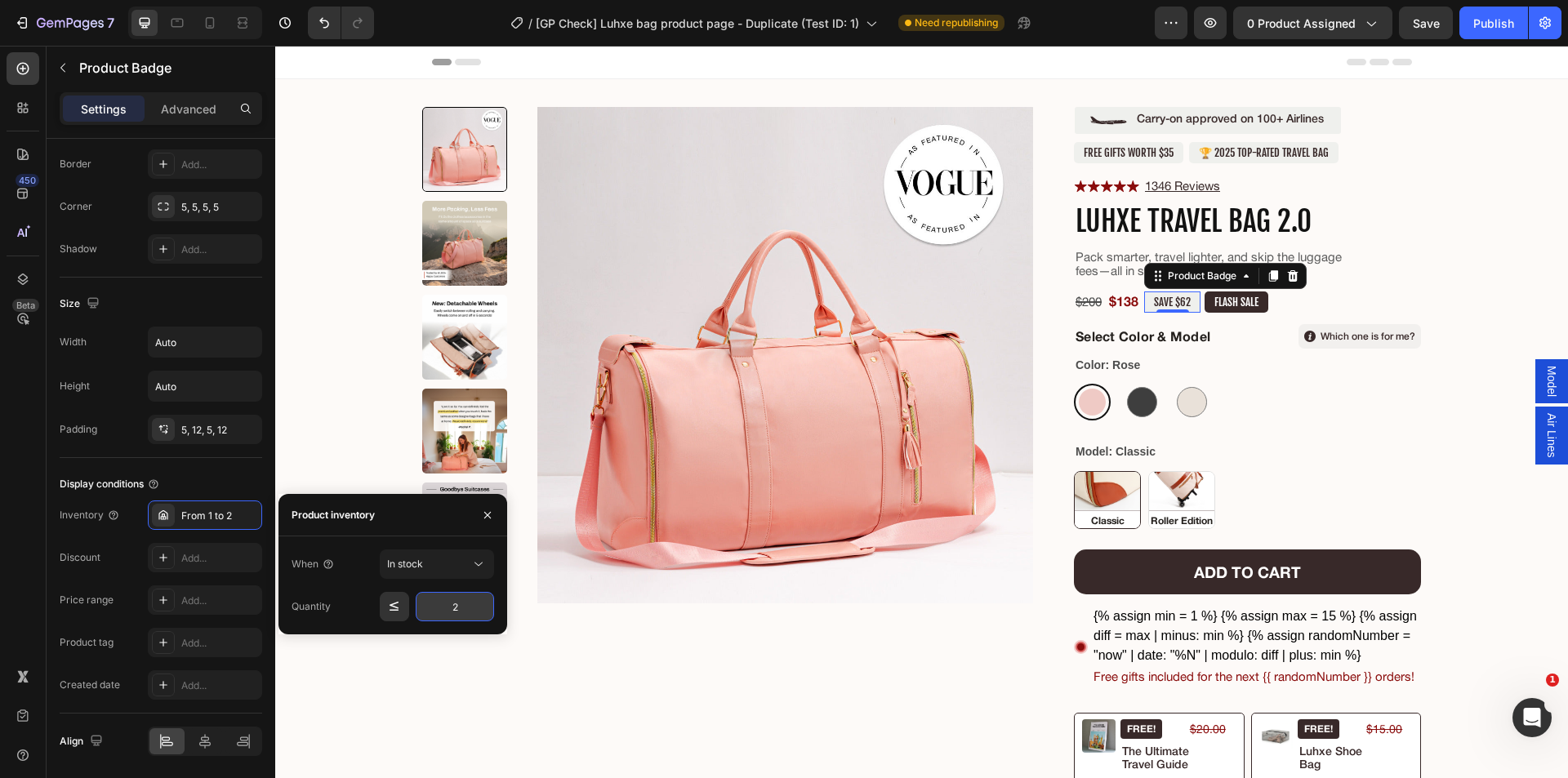
click at [458, 614] on input "2" at bounding box center [454, 607] width 79 height 29
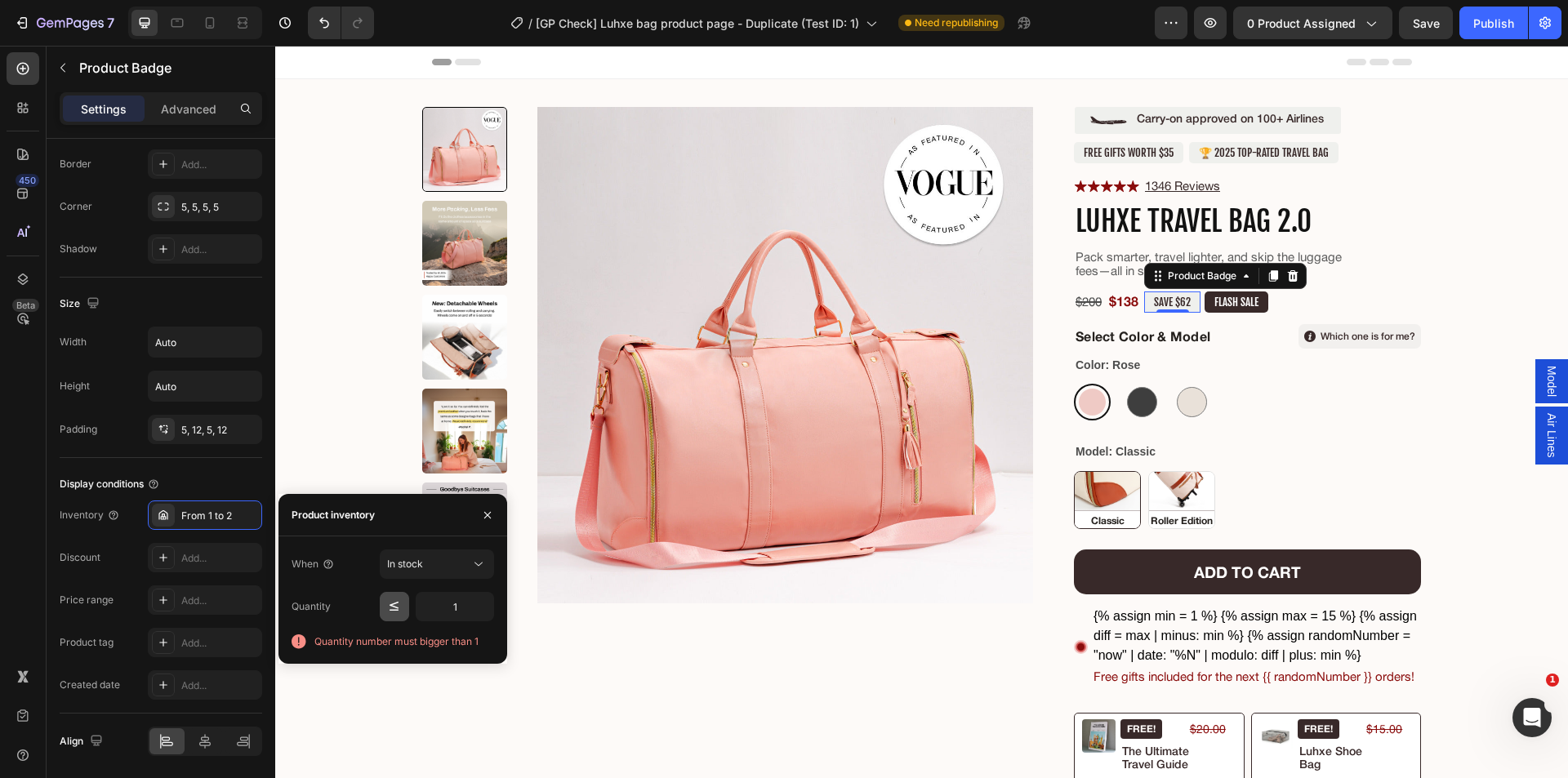
click at [399, 605] on icon "button" at bounding box center [394, 606] width 17 height 17
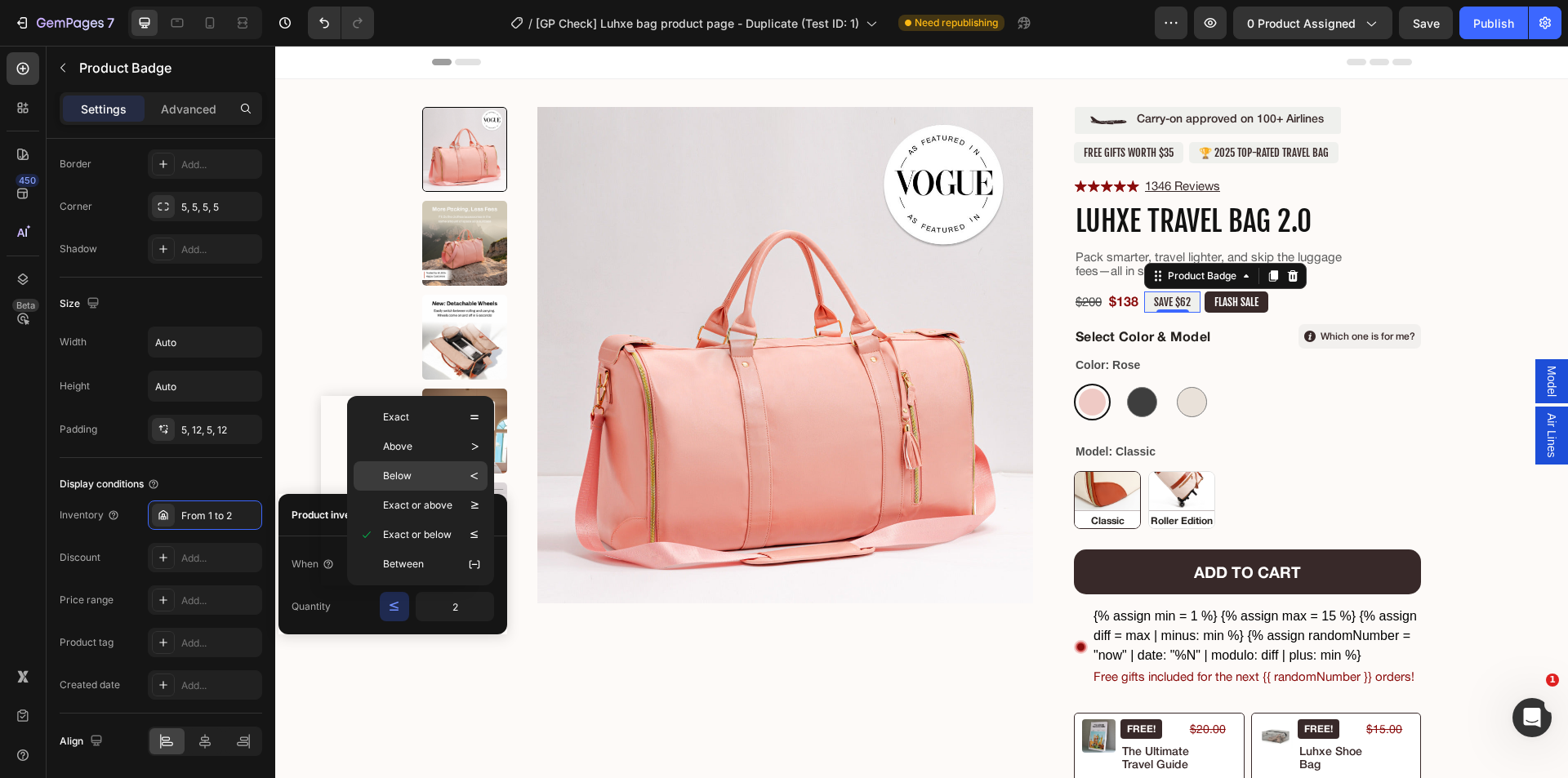
click at [415, 475] on div "Below" at bounding box center [409, 476] width 98 height 17
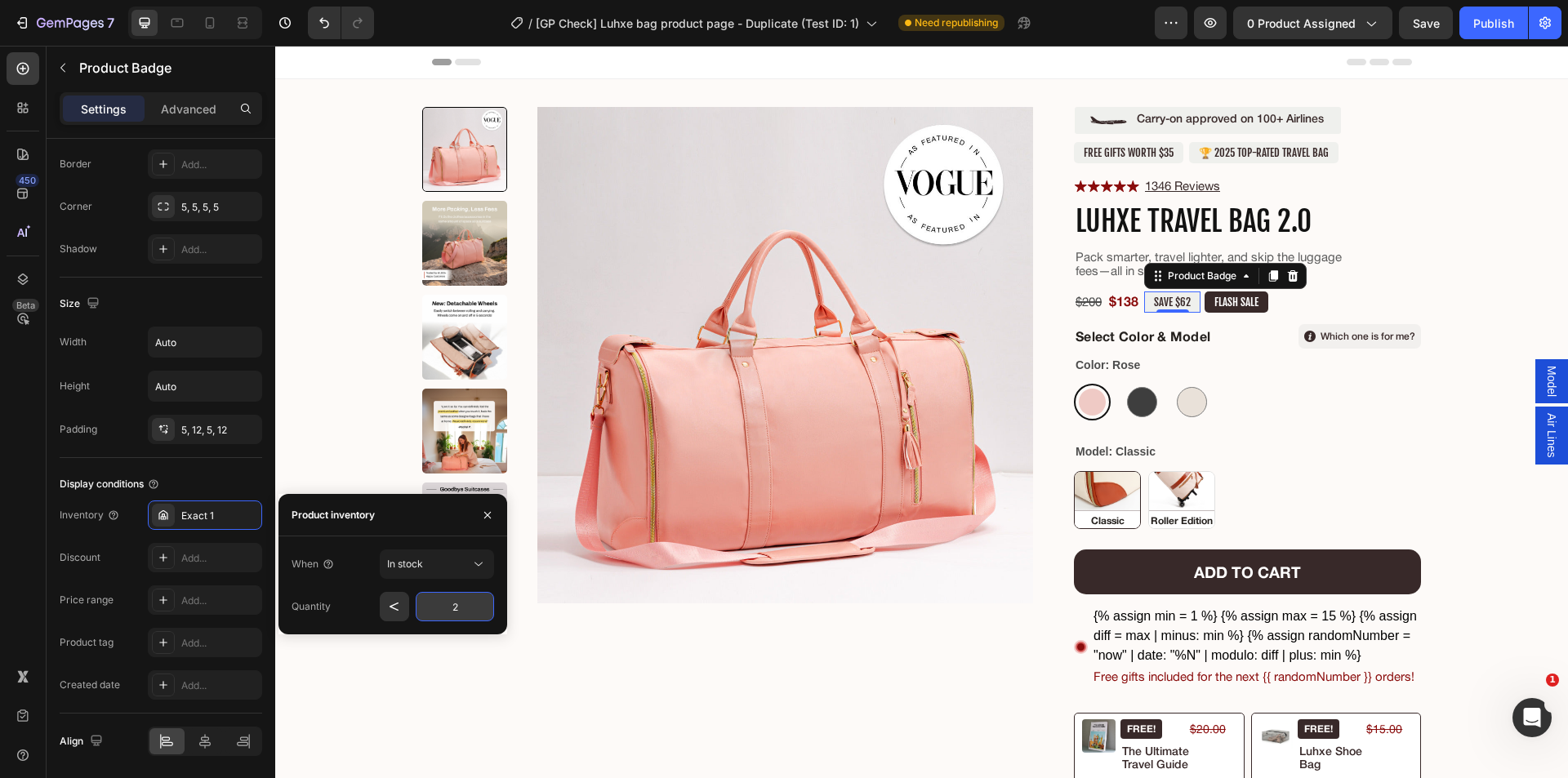
click at [458, 605] on input "2" at bounding box center [454, 607] width 79 height 29
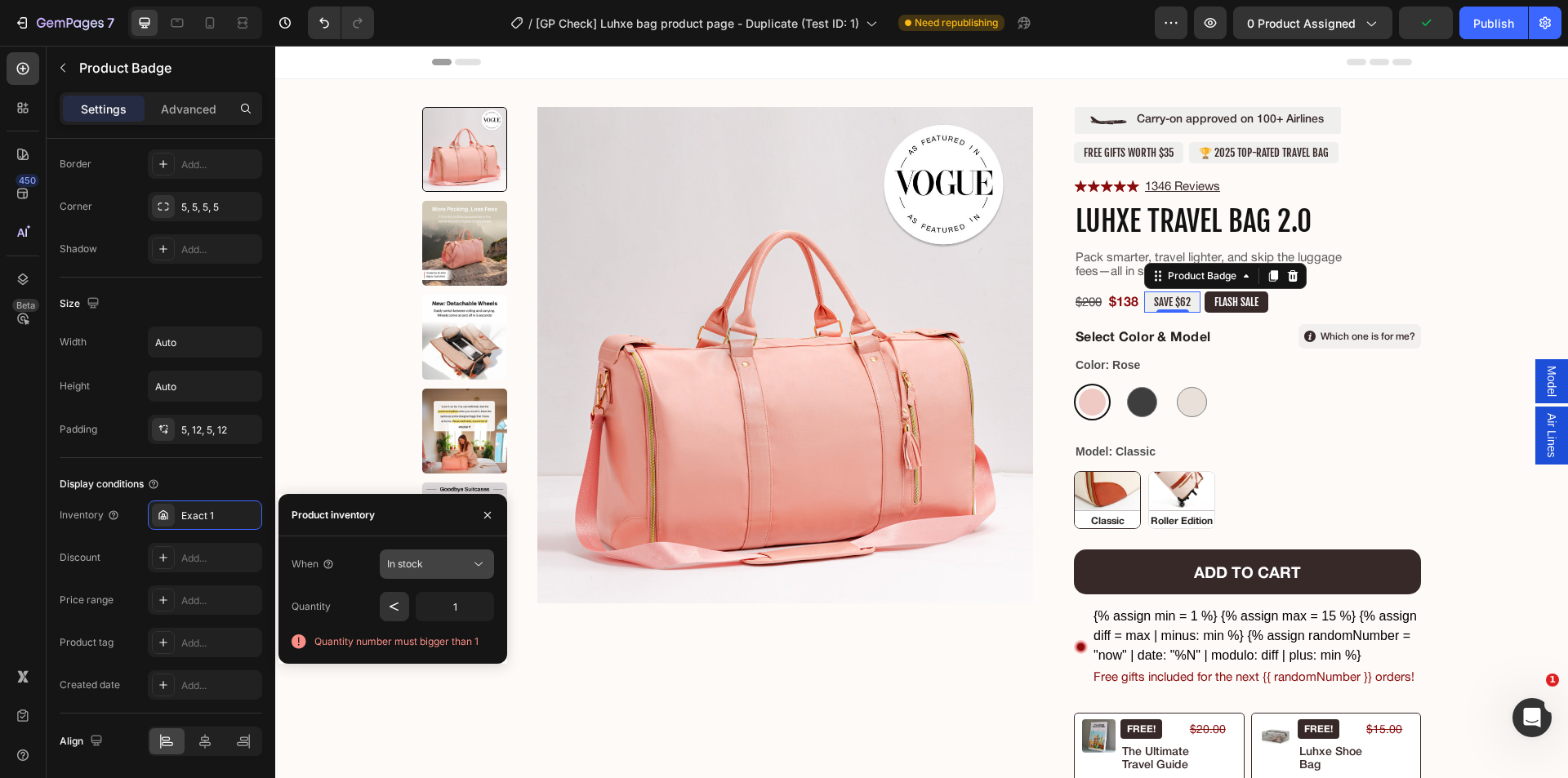
click at [413, 567] on span "In stock" at bounding box center [405, 563] width 36 height 13
type input "2"
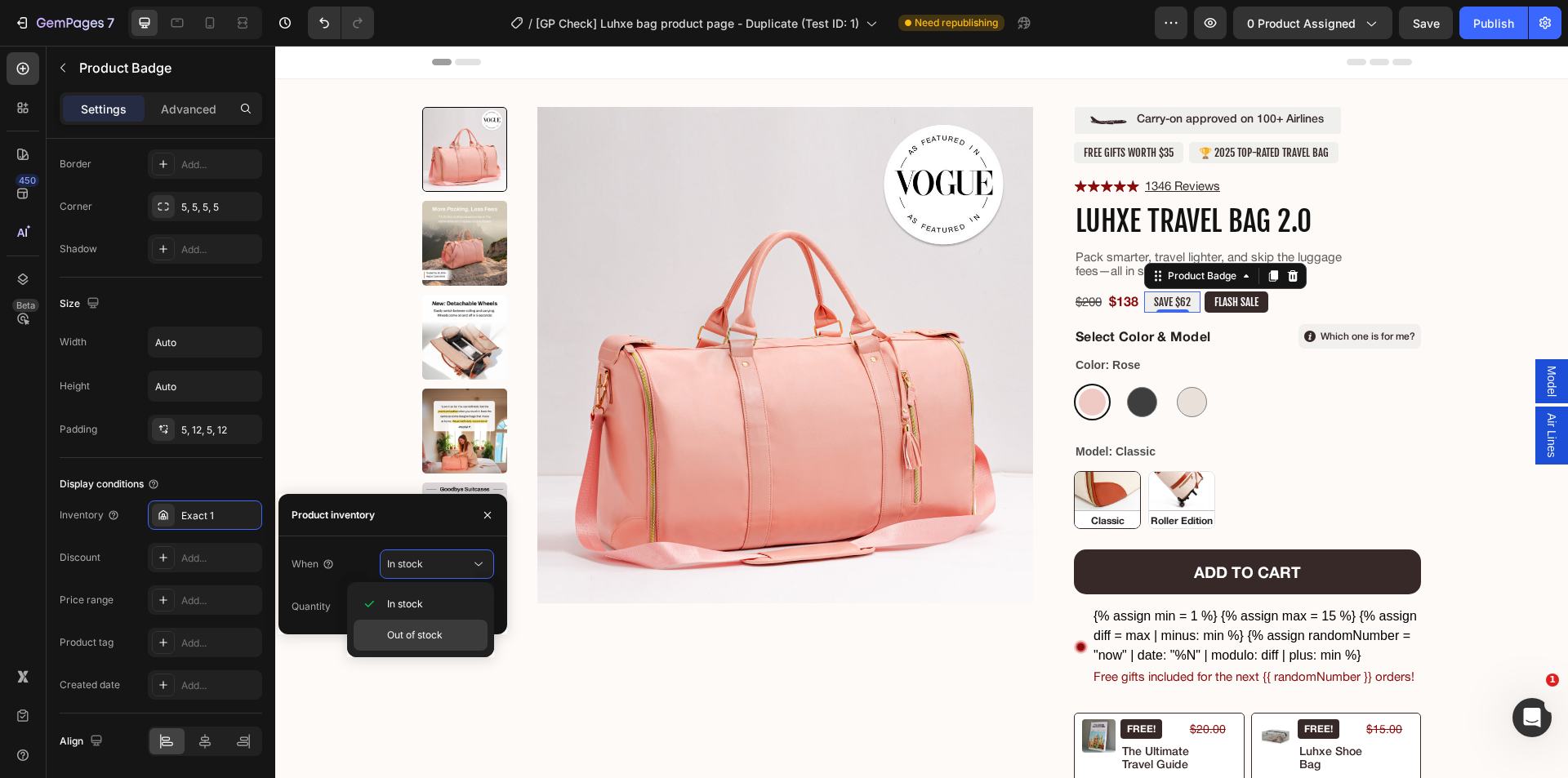
click at [411, 641] on span "Out of stock" at bounding box center [415, 635] width 55 height 15
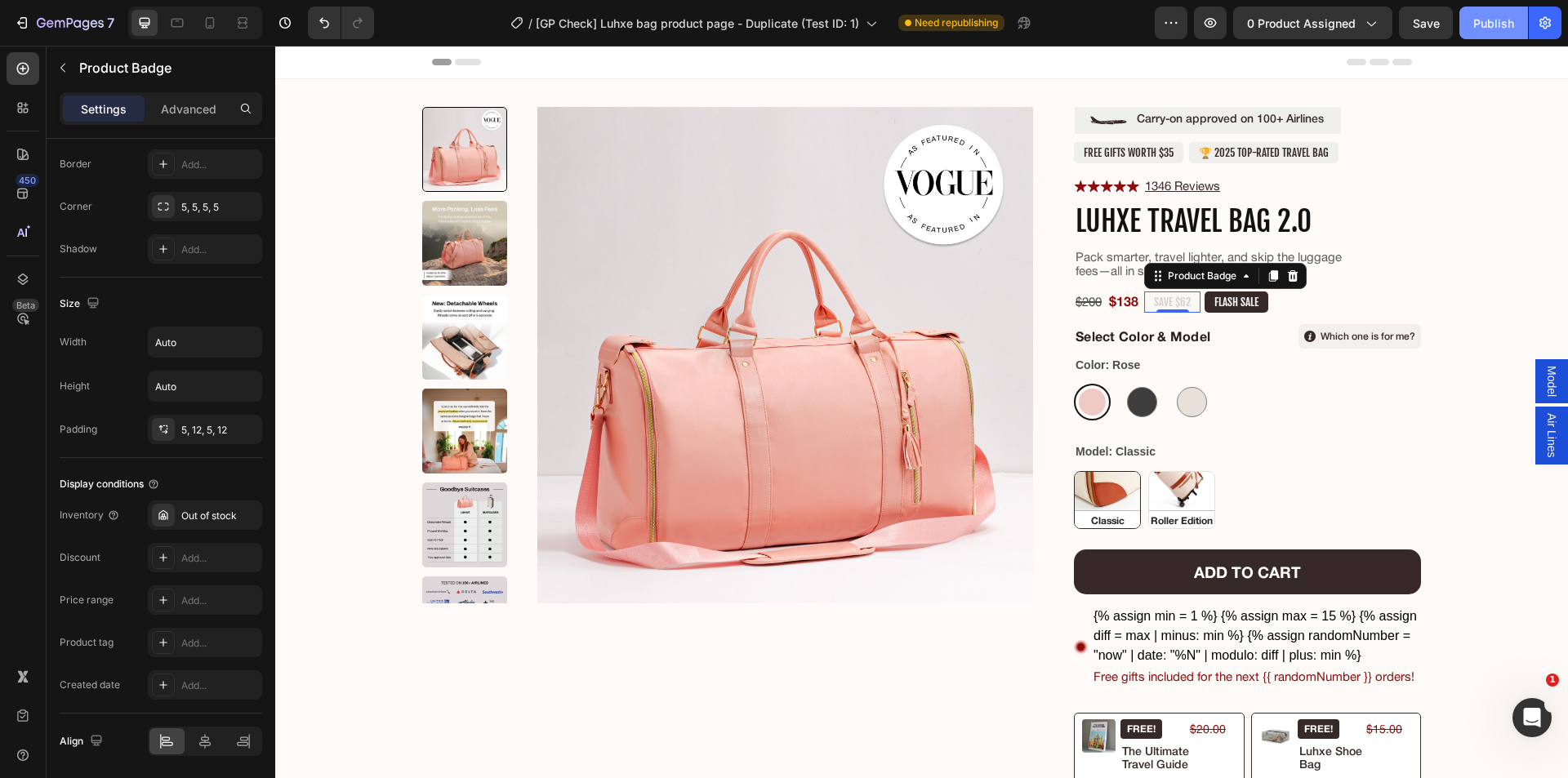
click at [1480, 27] on div "Publish" at bounding box center [1493, 23] width 41 height 17
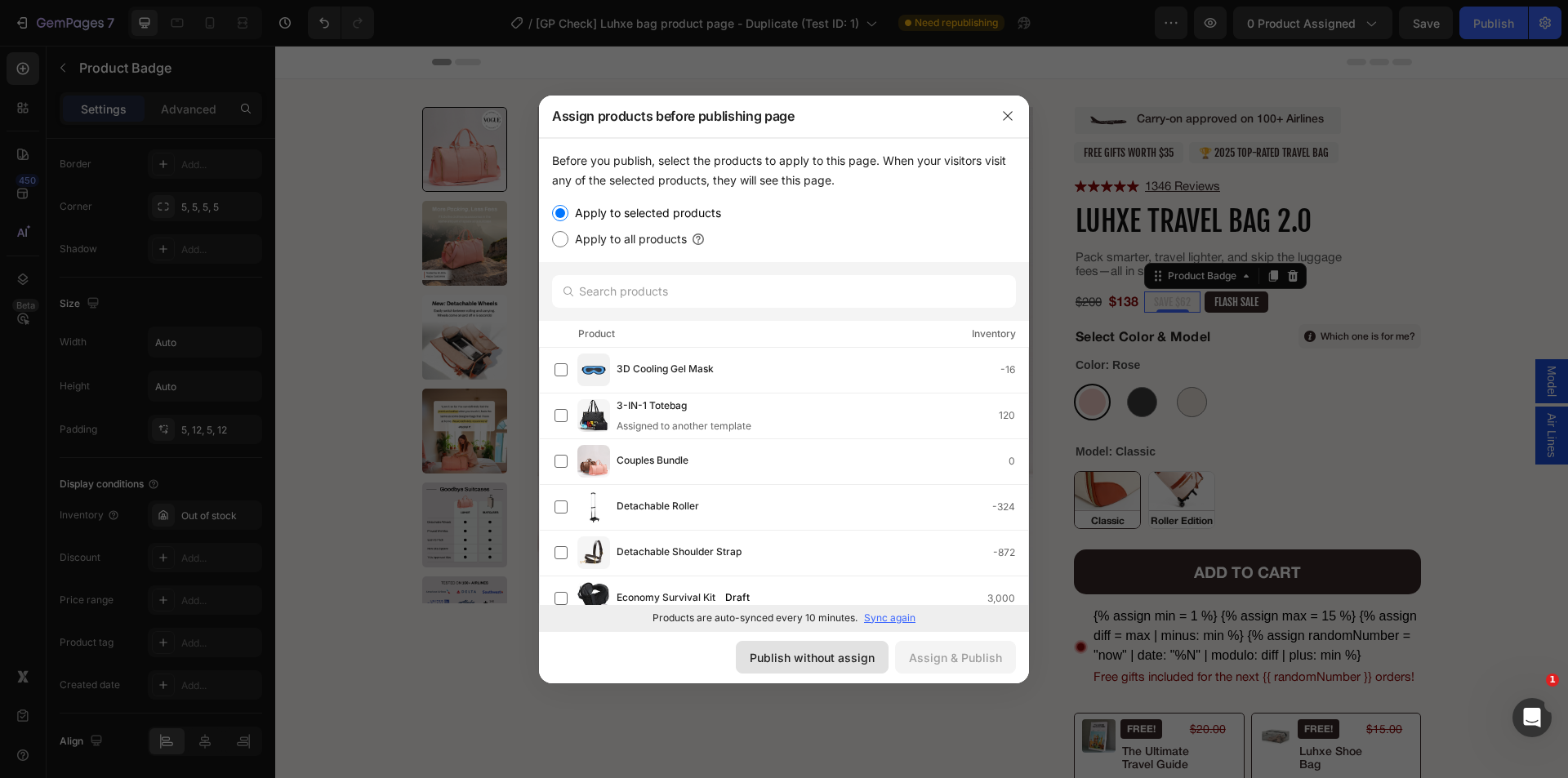
click at [785, 658] on div "Publish without assign" at bounding box center [812, 659] width 125 height 17
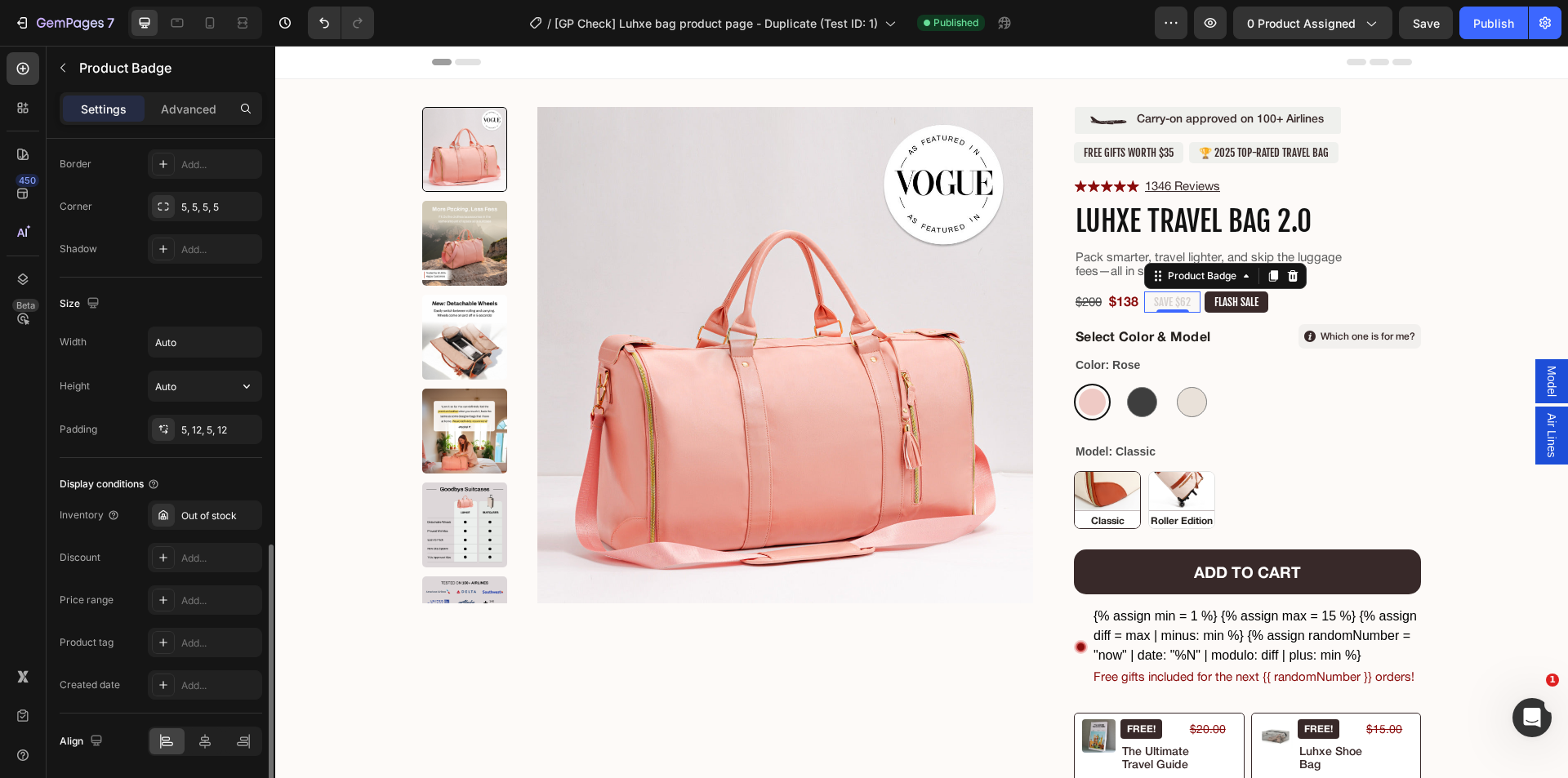
scroll to position [710, 0]
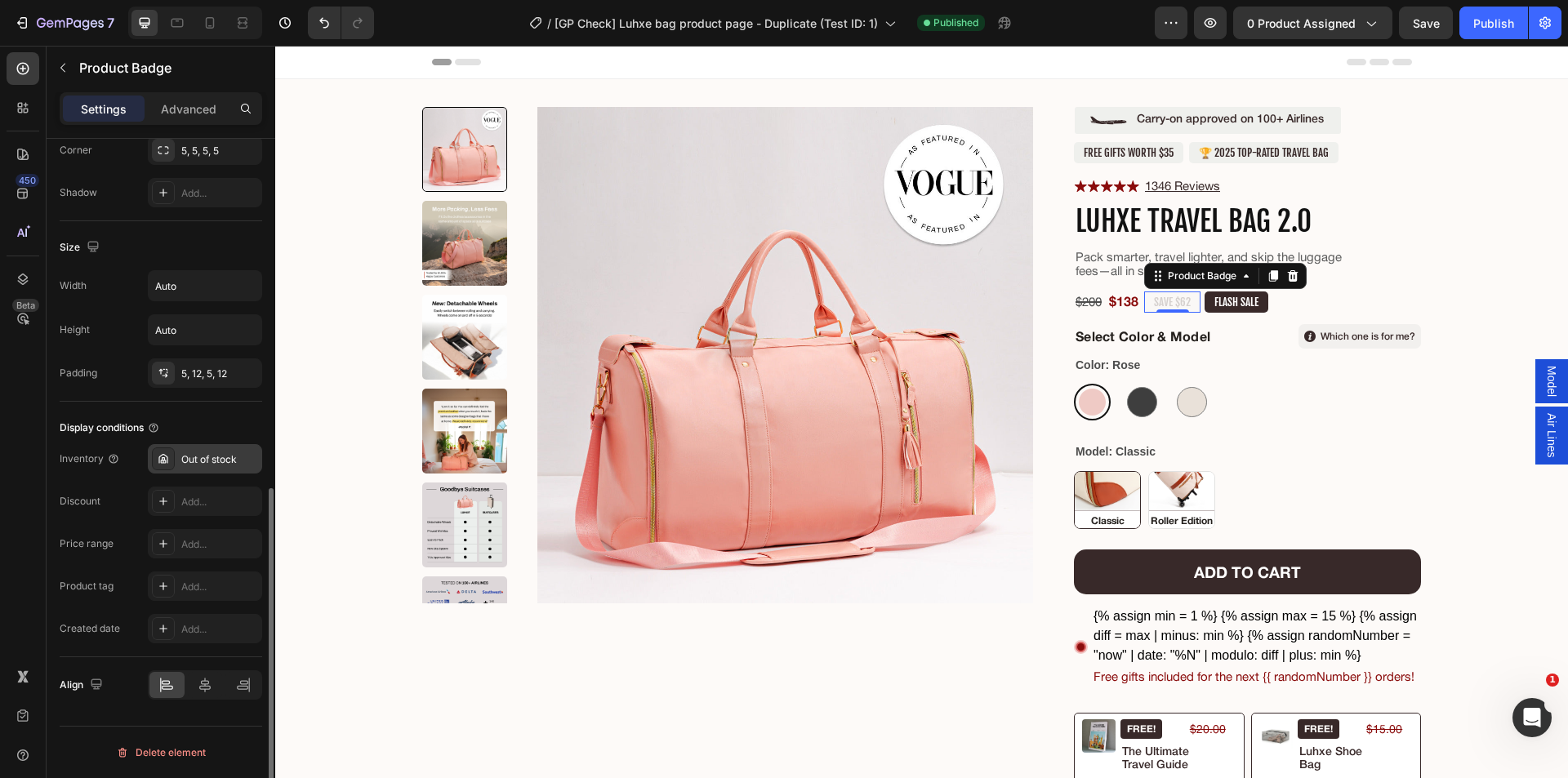
click at [208, 459] on div "Out of stock" at bounding box center [219, 459] width 77 height 15
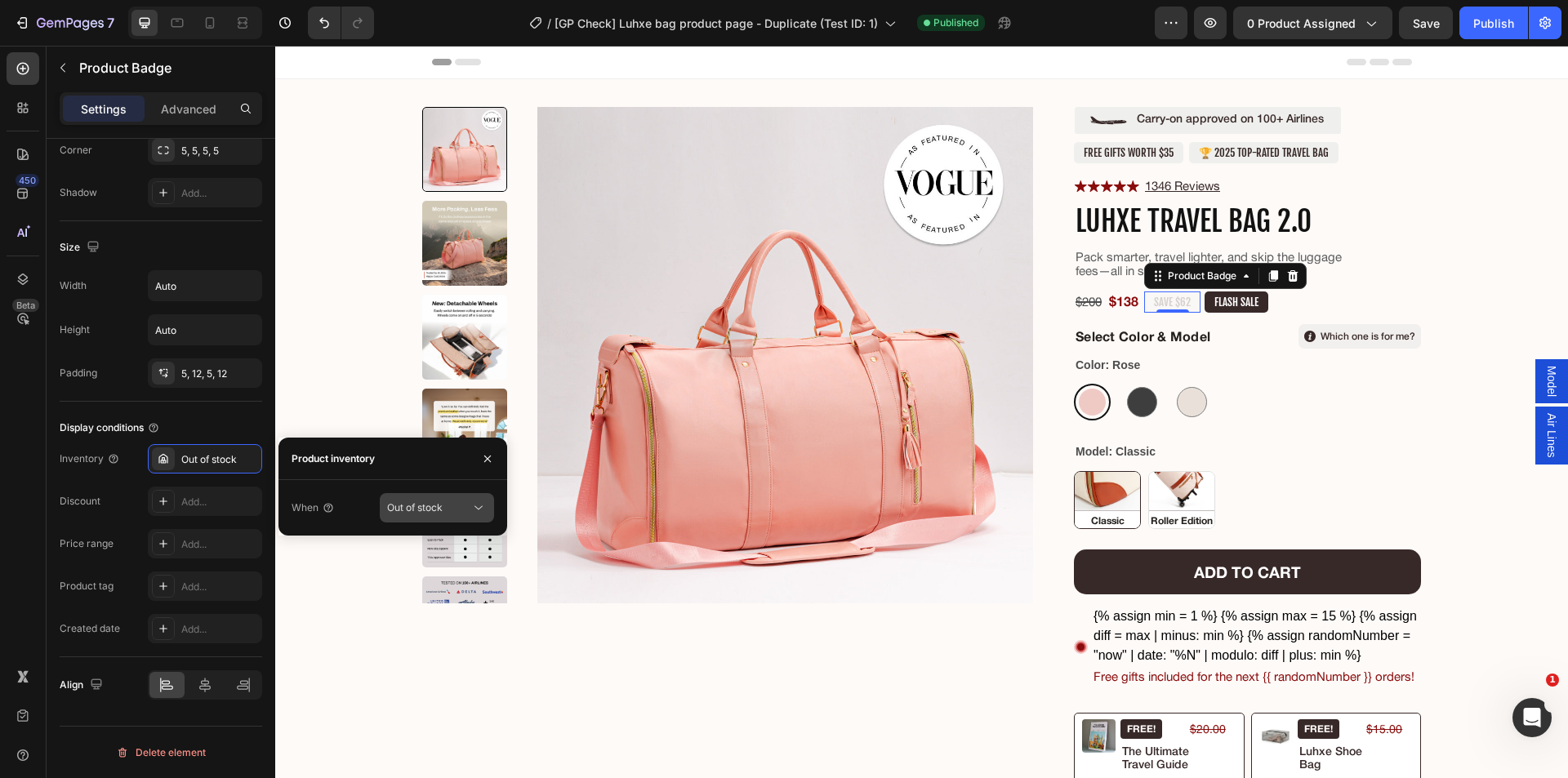
click at [418, 510] on span "Out of stock" at bounding box center [415, 507] width 55 height 13
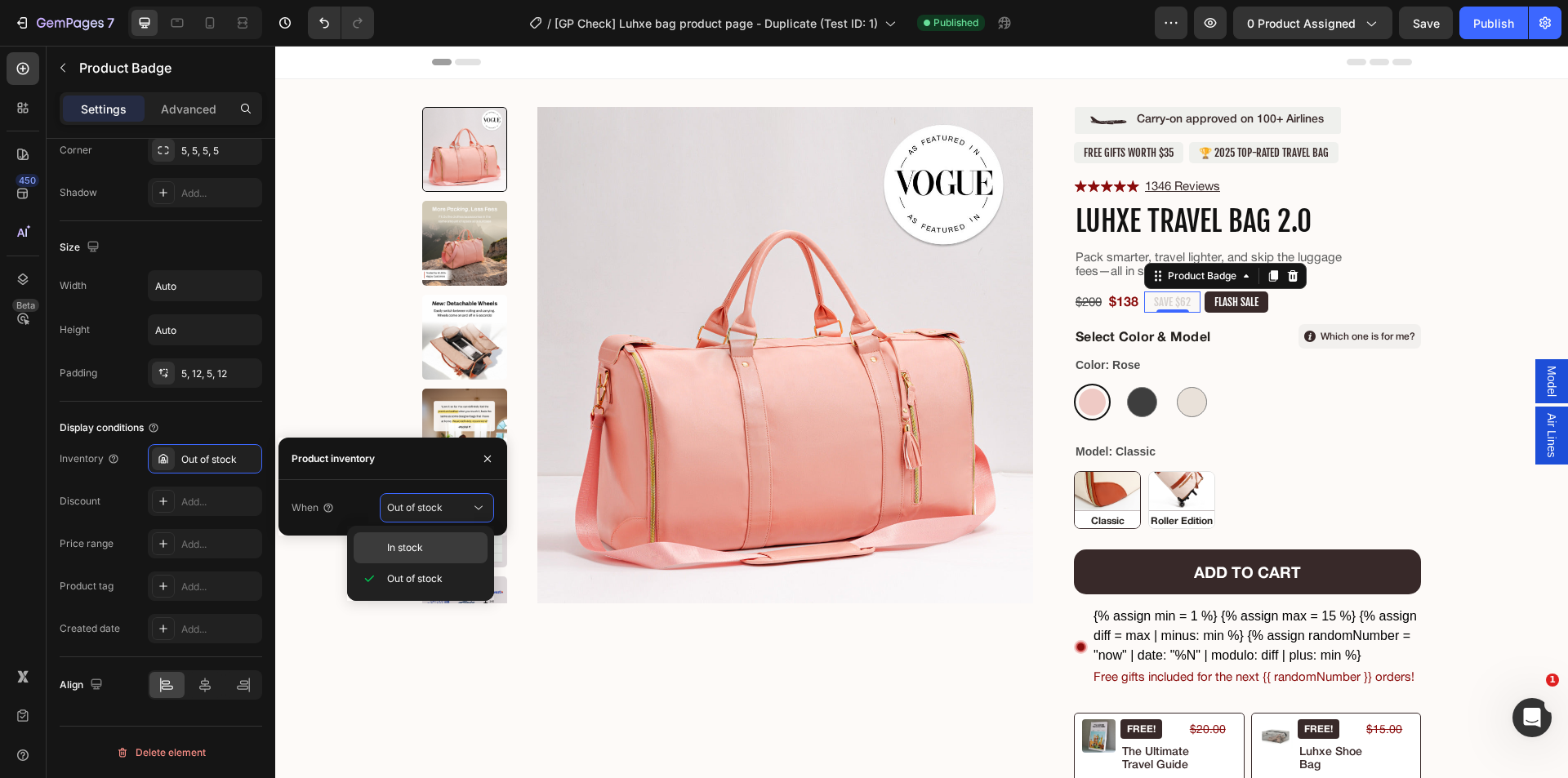
click at [415, 542] on span "In stock" at bounding box center [405, 548] width 36 height 15
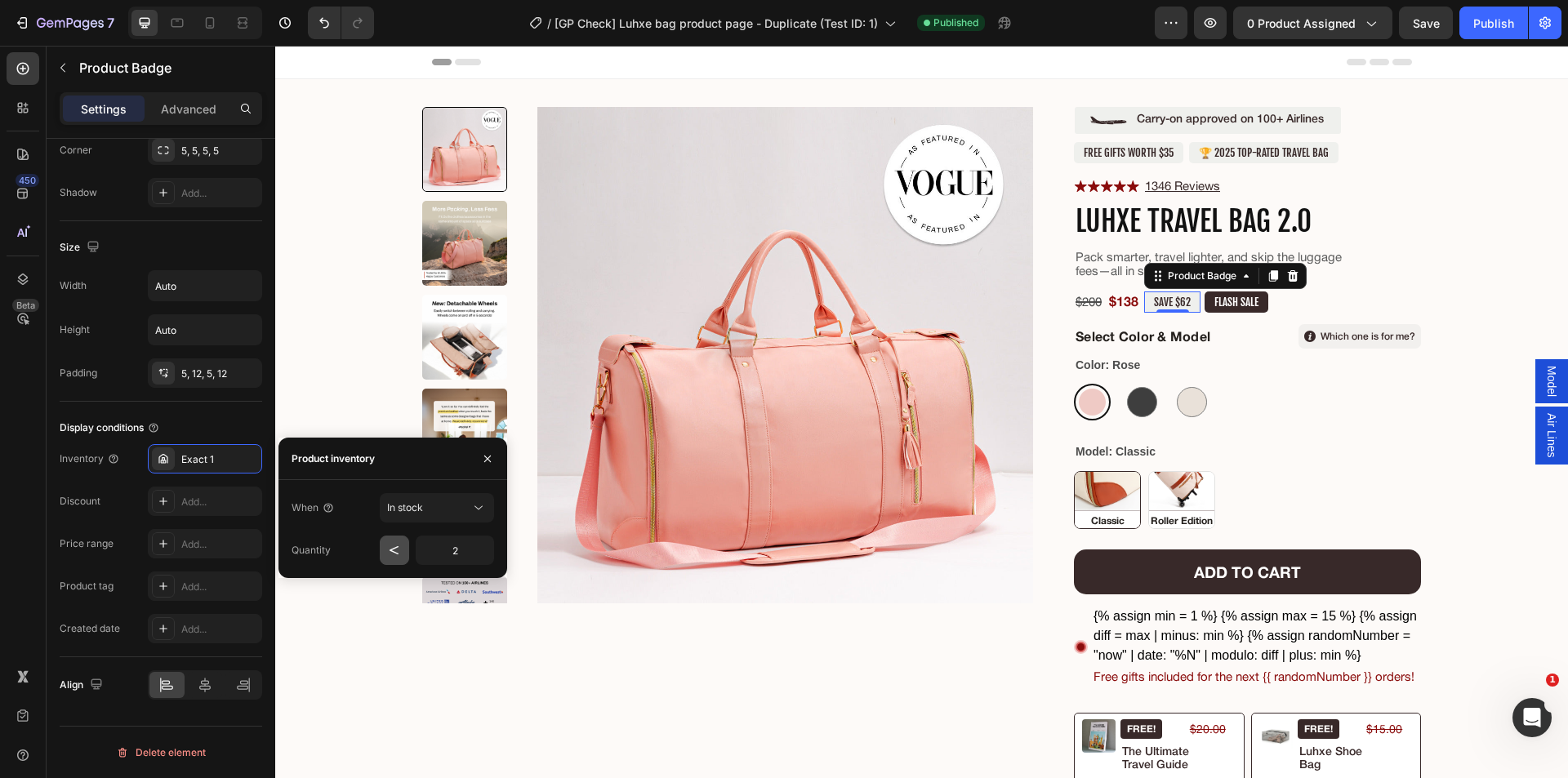
click at [388, 550] on icon "button" at bounding box center [394, 550] width 17 height 17
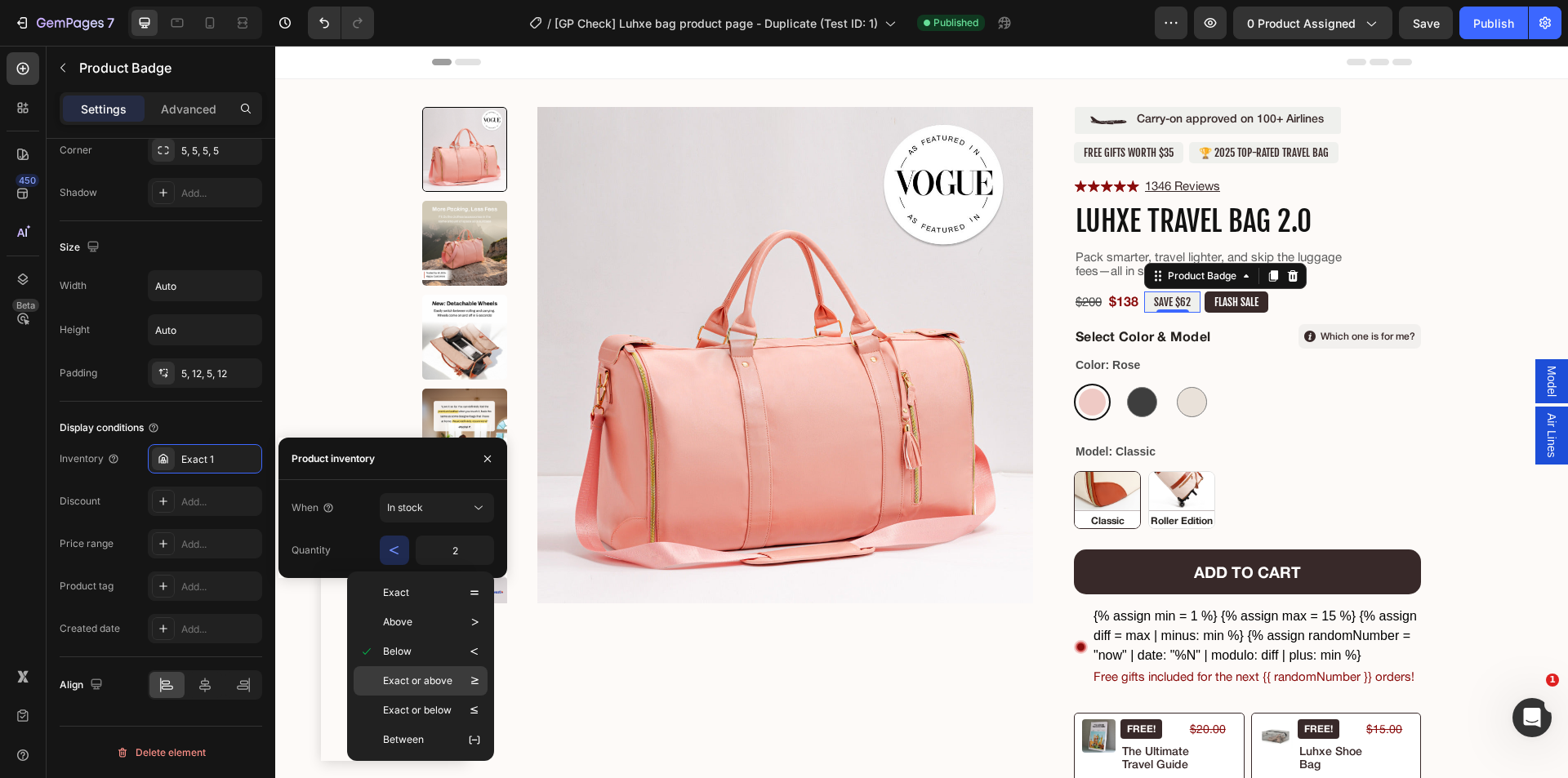
click at [414, 678] on p "Exact or above" at bounding box center [417, 681] width 69 height 17
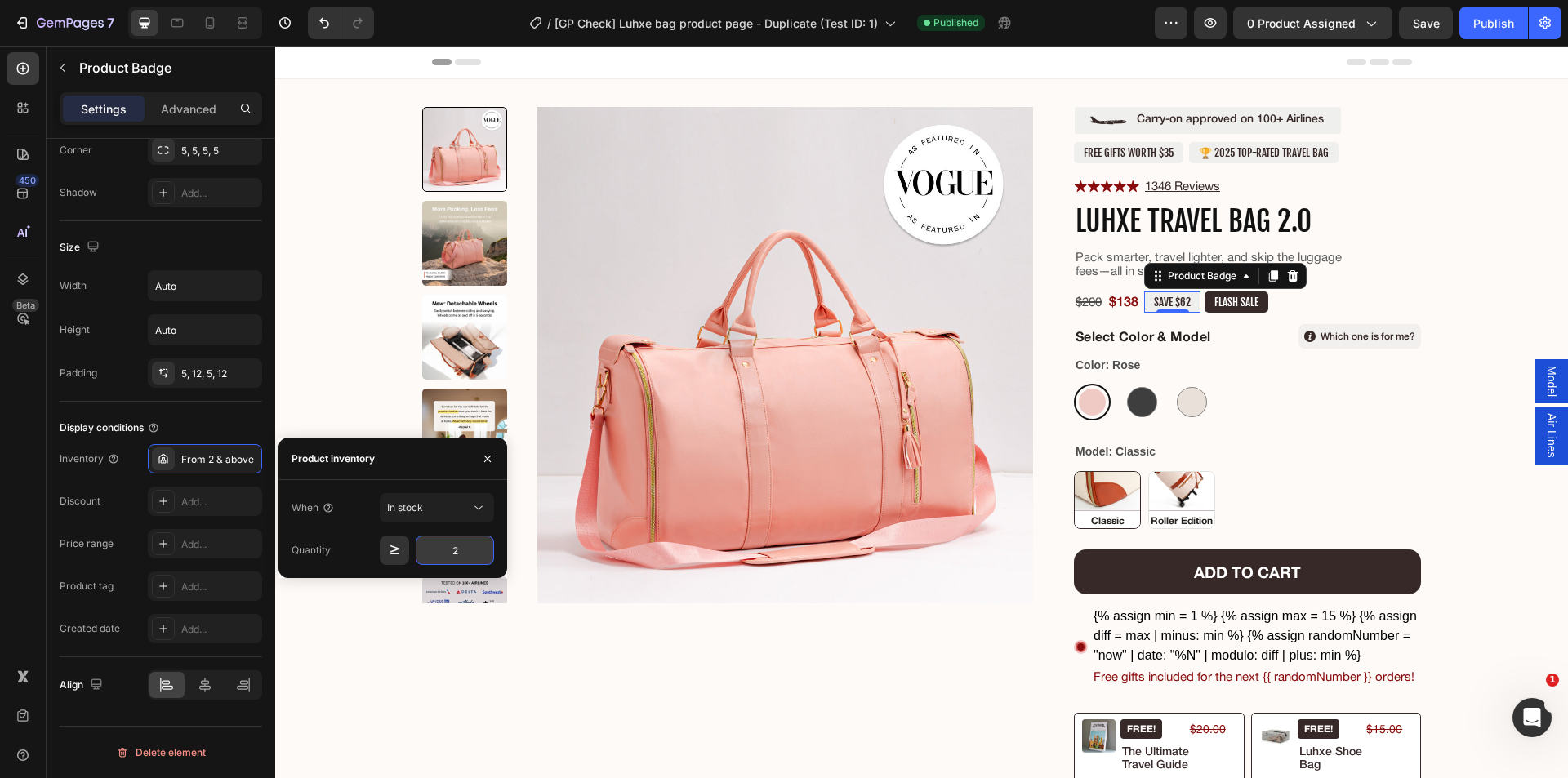
click at [454, 546] on input "2" at bounding box center [454, 551] width 79 height 29
type input "1"
click at [339, 531] on div "When In stock Quantity 1" at bounding box center [392, 529] width 228 height 72
click at [423, 513] on span "In stock" at bounding box center [405, 507] width 36 height 13
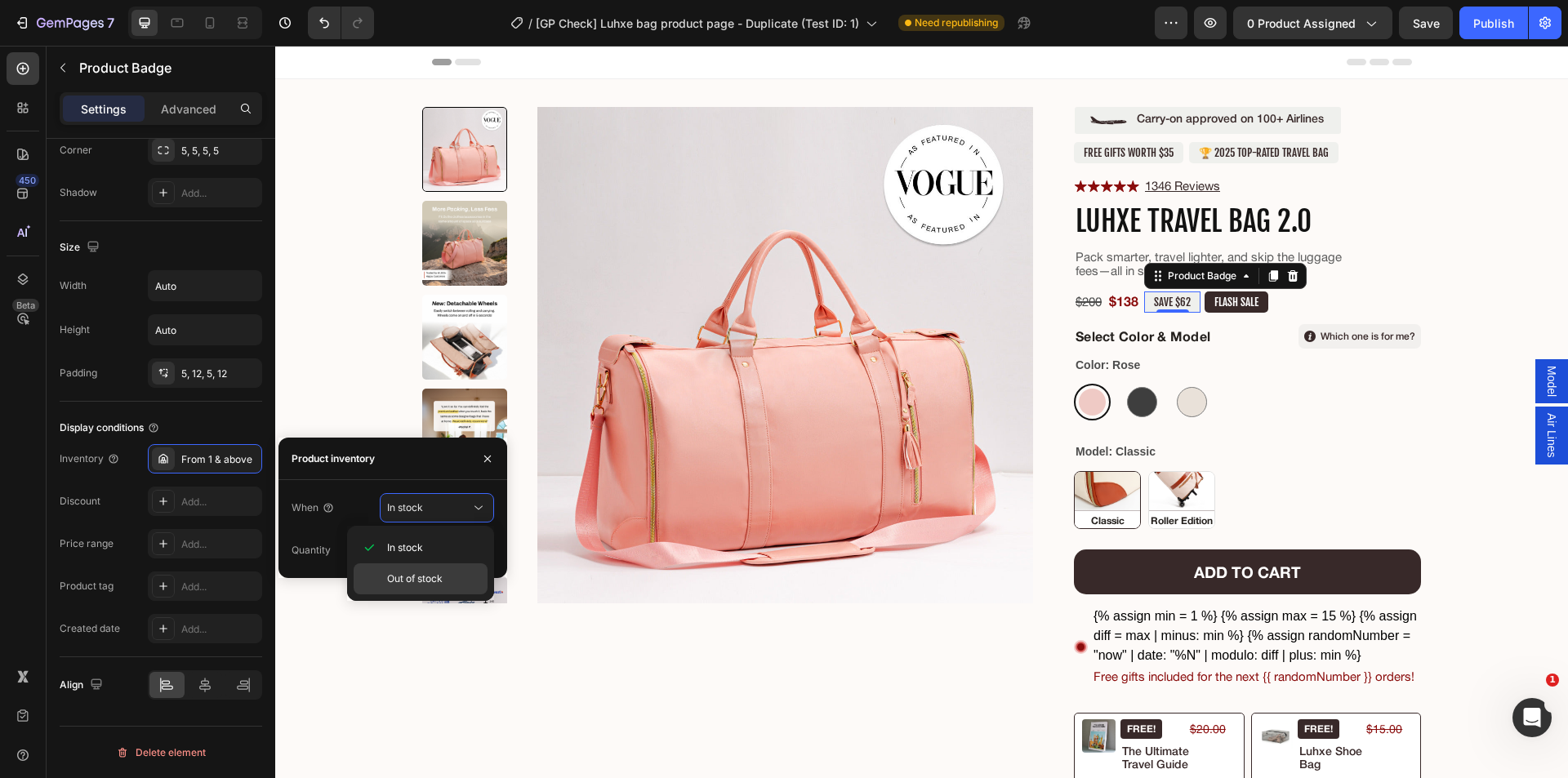
click at [418, 576] on span "Out of stock" at bounding box center [415, 579] width 55 height 15
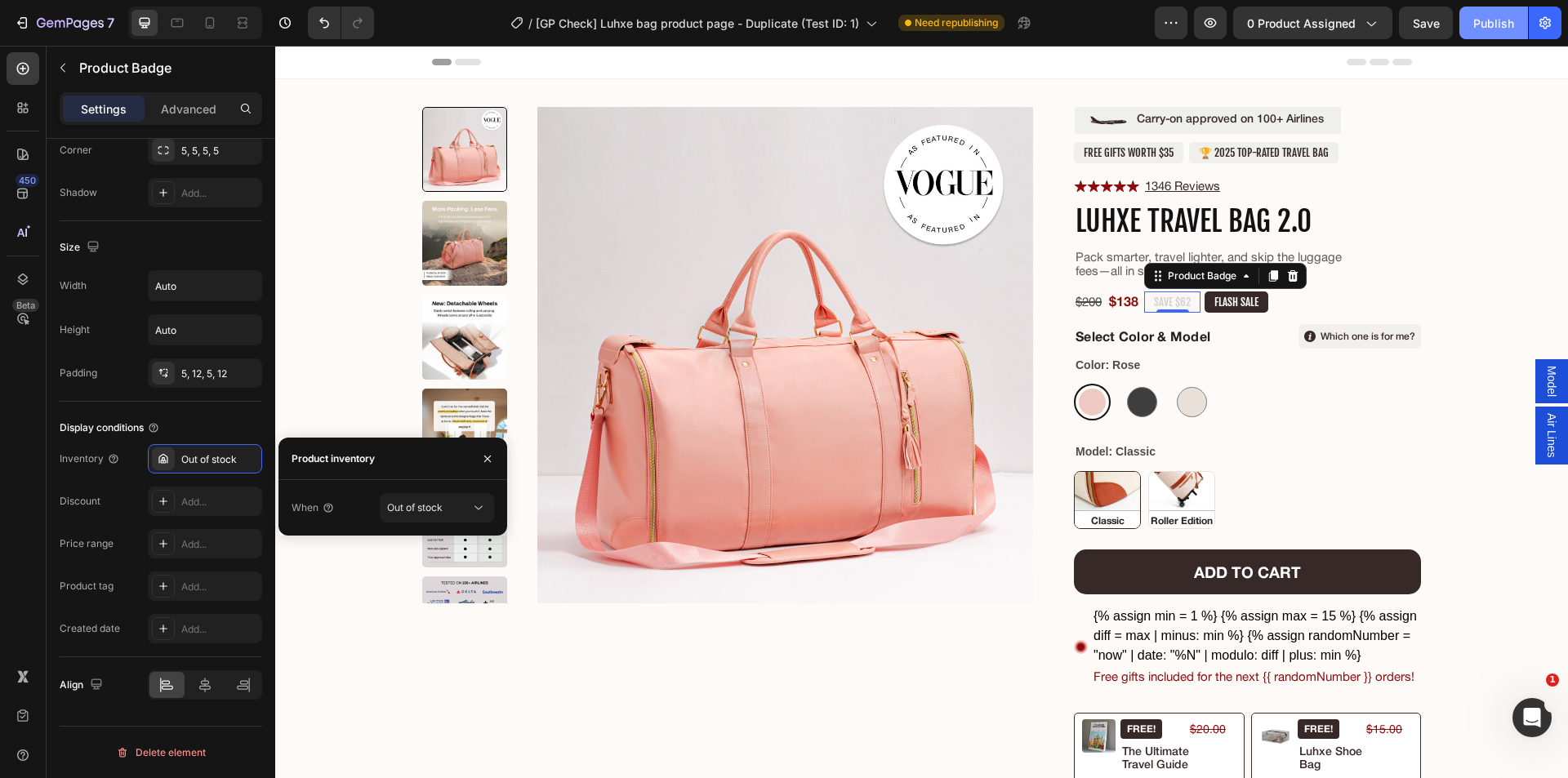
click at [1500, 24] on div "Publish" at bounding box center [1493, 23] width 41 height 17
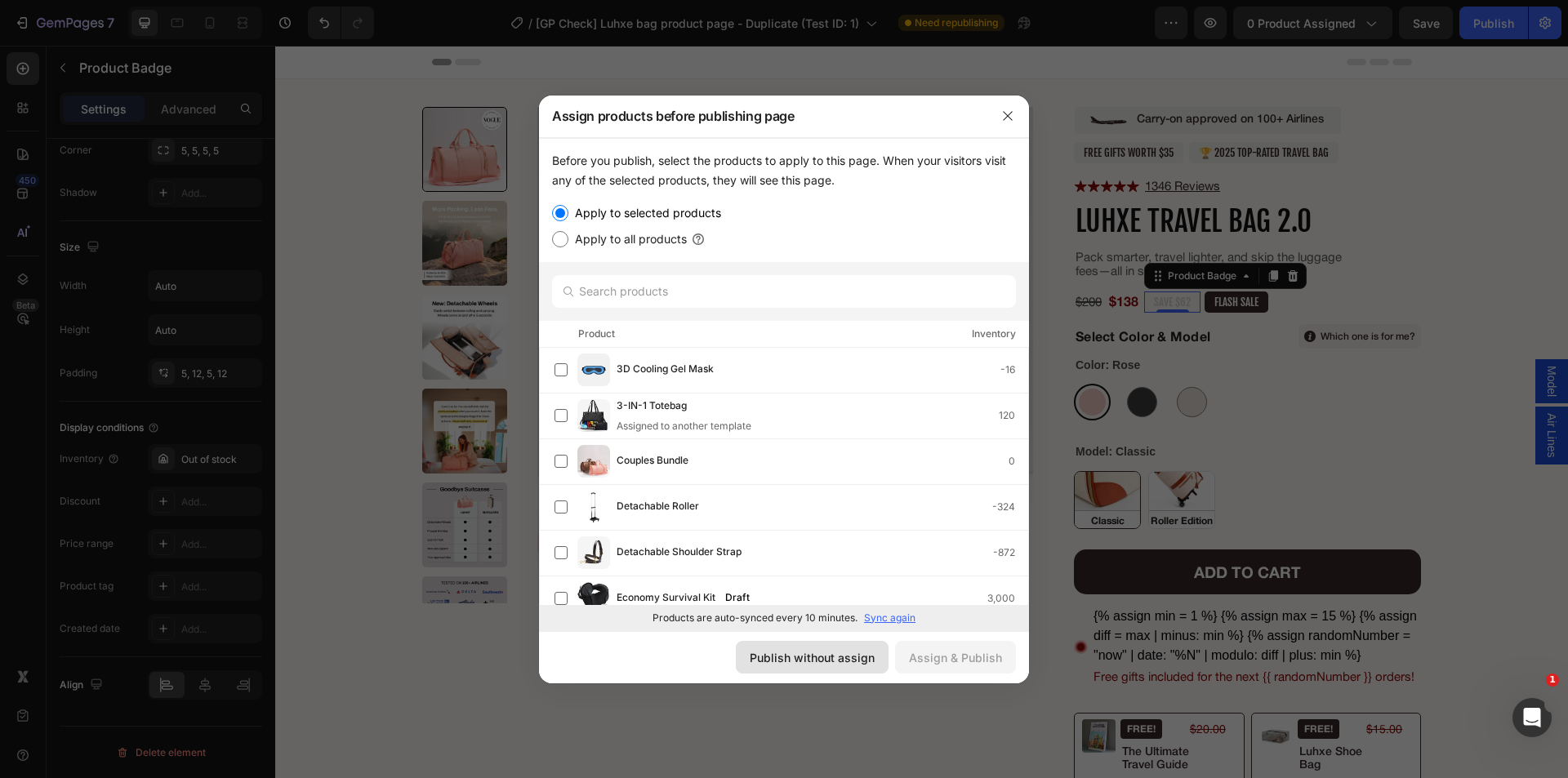
click at [831, 664] on div "Publish without assign" at bounding box center [812, 659] width 125 height 17
